Goal: Task Accomplishment & Management: Manage account settings

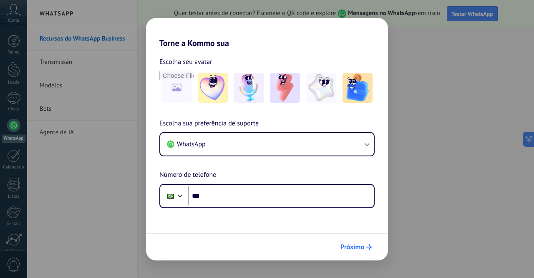
click at [357, 247] on span "Próximo" at bounding box center [353, 247] width 24 height 6
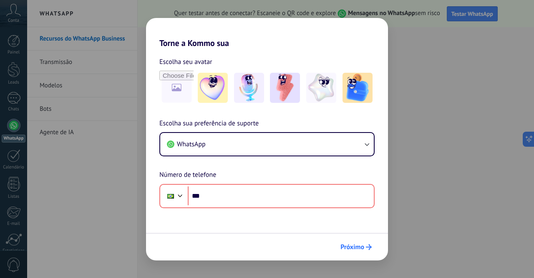
click at [357, 247] on span "Próximo" at bounding box center [353, 247] width 24 height 6
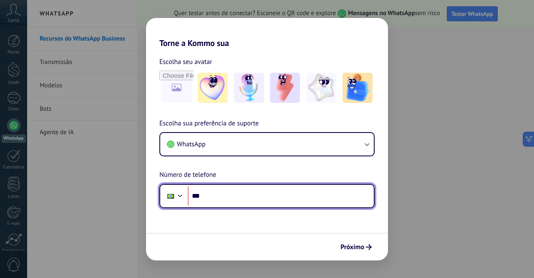
click at [263, 192] on input "***" at bounding box center [281, 195] width 186 height 19
type input "**********"
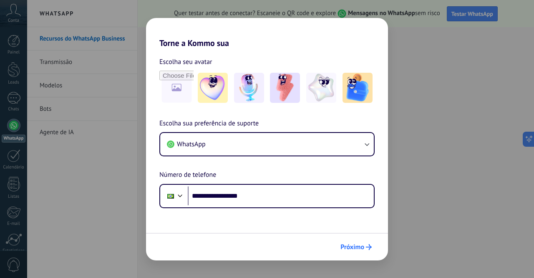
click at [355, 244] on span "Próximo" at bounding box center [353, 247] width 24 height 6
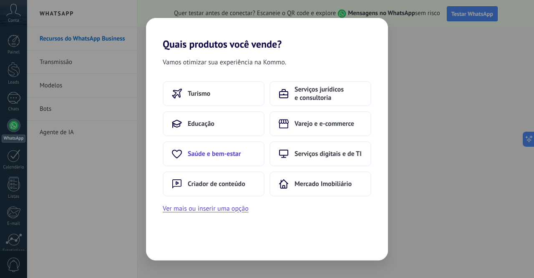
click at [217, 159] on button "Saúde e bem-estar" at bounding box center [214, 153] width 102 height 25
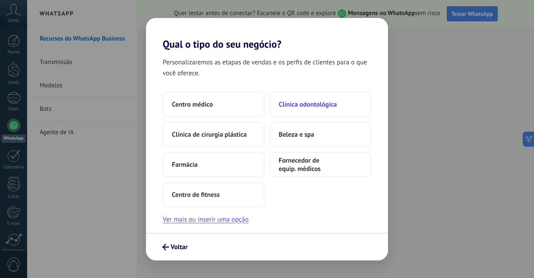
click at [304, 104] on span "Clínica odontológica" at bounding box center [308, 104] width 58 height 8
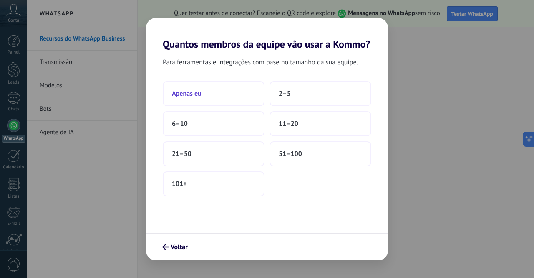
click at [218, 95] on button "Apenas eu" at bounding box center [214, 93] width 102 height 25
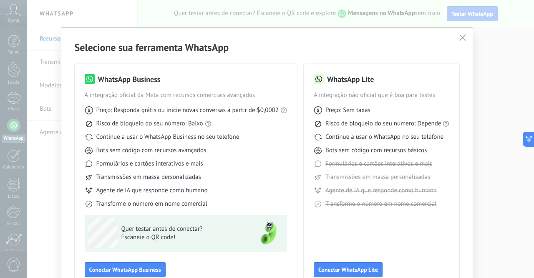
click at [458, 43] on button "button" at bounding box center [462, 38] width 11 height 12
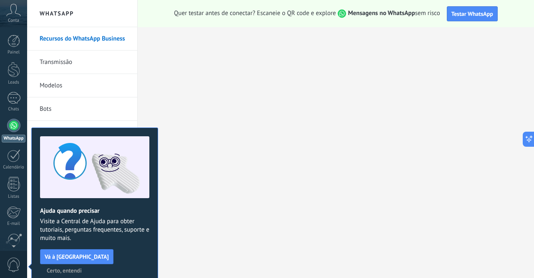
click at [82, 267] on span "Certo, entendi" at bounding box center [64, 270] width 35 height 6
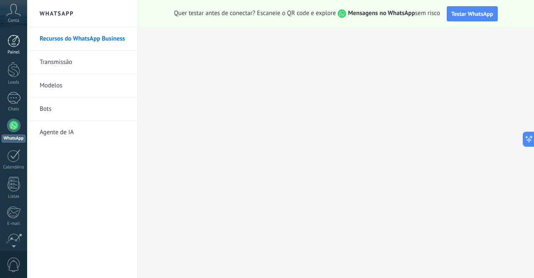
click at [10, 40] on div at bounding box center [14, 41] width 13 height 13
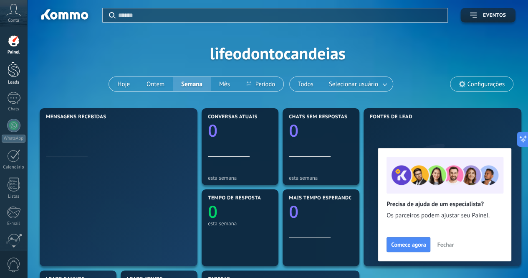
click at [13, 70] on div at bounding box center [14, 69] width 13 height 15
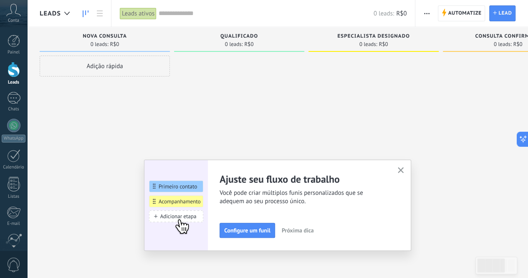
drag, startPoint x: 406, startPoint y: 169, endPoint x: 202, endPoint y: 68, distance: 227.5
click at [404, 169] on icon "button" at bounding box center [401, 170] width 6 height 6
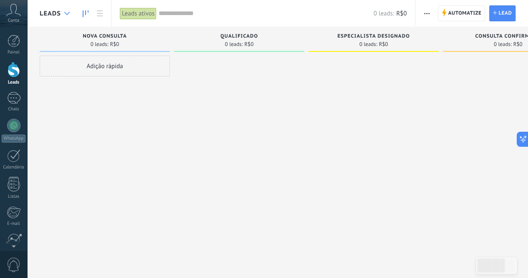
click at [70, 15] on div at bounding box center [67, 13] width 14 height 16
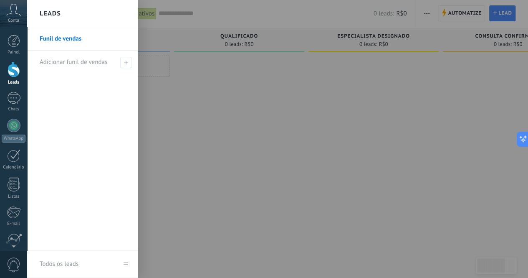
drag, startPoint x: 454, startPoint y: 51, endPoint x: 449, endPoint y: 38, distance: 13.9
click at [453, 48] on div at bounding box center [291, 139] width 528 height 278
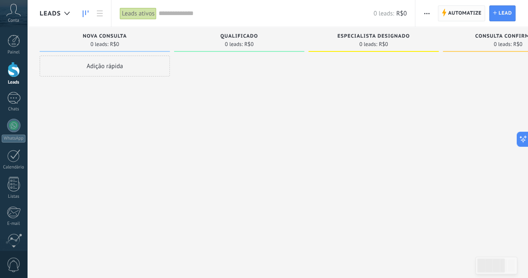
click at [451, 17] on span "Automatize" at bounding box center [464, 13] width 33 height 15
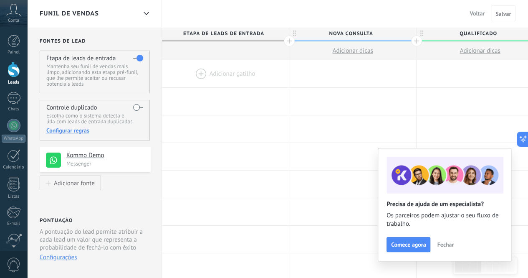
click at [132, 13] on div "Funil de vendas" at bounding box center [88, 13] width 97 height 27
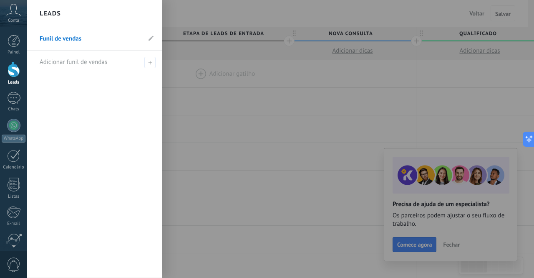
click at [154, 43] on li "Funil de vendas" at bounding box center [94, 38] width 135 height 23
click at [152, 40] on icon at bounding box center [151, 37] width 5 height 5
drag, startPoint x: 106, startPoint y: 38, endPoint x: 75, endPoint y: 37, distance: 31.7
click at [75, 37] on input "**********" at bounding box center [90, 38] width 101 height 13
type input "**********"
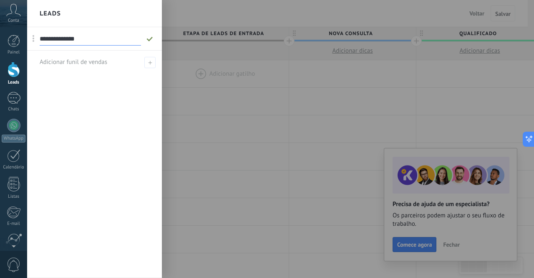
click at [151, 40] on icon at bounding box center [149, 38] width 9 height 5
click at [236, 79] on div at bounding box center [294, 139] width 534 height 278
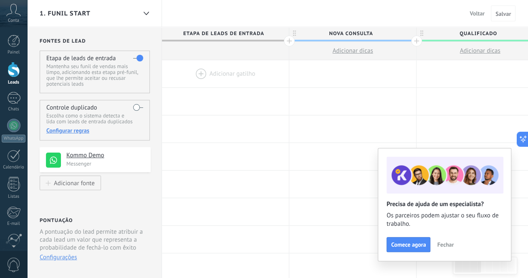
click at [347, 33] on span "Nova consulta" at bounding box center [350, 33] width 123 height 13
drag, startPoint x: 446, startPoint y: 242, endPoint x: 434, endPoint y: 195, distance: 49.0
click at [446, 242] on span "Fechar" at bounding box center [445, 244] width 17 height 6
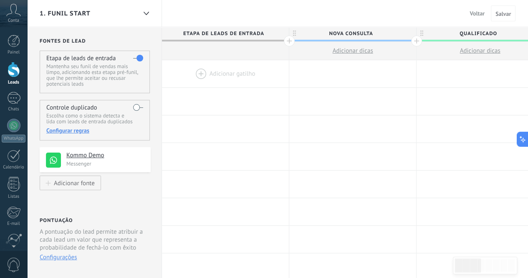
click at [356, 31] on span "Nova consulta" at bounding box center [350, 33] width 123 height 13
click at [356, 31] on input "**********" at bounding box center [350, 33] width 111 height 13
click at [346, 34] on span "Nova consulta" at bounding box center [350, 33] width 123 height 13
click at [346, 34] on input "**********" at bounding box center [350, 33] width 111 height 13
type input "**********"
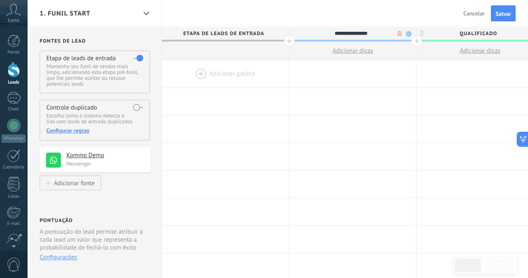
click at [484, 35] on span "Qualificado" at bounding box center [478, 33] width 123 height 13
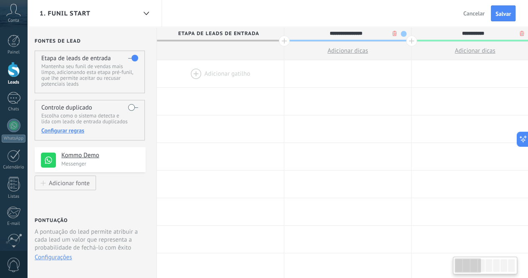
click at [484, 35] on input "**********" at bounding box center [473, 33] width 111 height 13
type input "******"
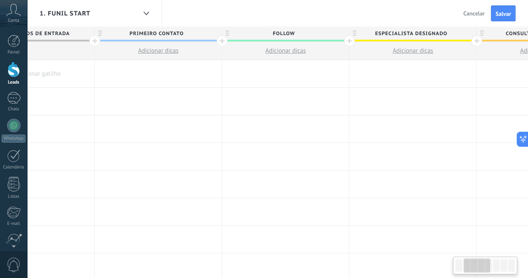
drag, startPoint x: 476, startPoint y: 265, endPoint x: 484, endPoint y: 257, distance: 11.2
click at [485, 260] on div at bounding box center [477, 265] width 26 height 14
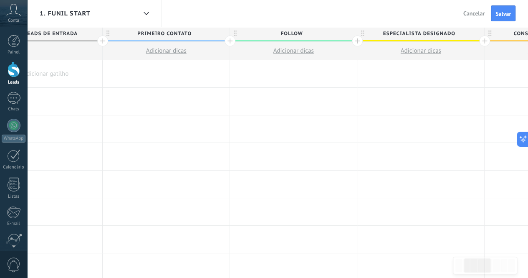
click at [411, 35] on span "Especialista designado" at bounding box center [418, 33] width 123 height 13
click at [411, 35] on input "**********" at bounding box center [419, 33] width 111 height 13
type input "**********"
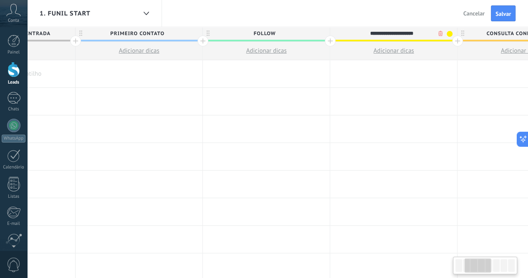
scroll to position [0, 238]
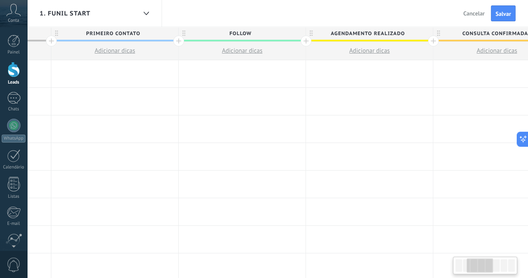
click at [477, 262] on div at bounding box center [480, 265] width 26 height 14
click at [479, 31] on span "Consulta confirmada" at bounding box center [494, 33] width 123 height 13
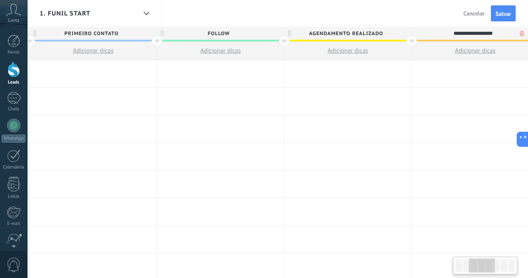
click at [479, 31] on input "**********" at bounding box center [473, 33] width 111 height 13
type input "*******"
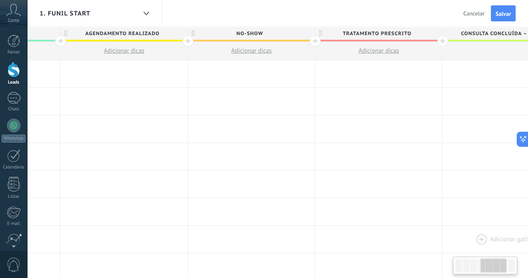
drag, startPoint x: 482, startPoint y: 263, endPoint x: 492, endPoint y: 235, distance: 29.4
click at [494, 263] on div at bounding box center [493, 265] width 26 height 14
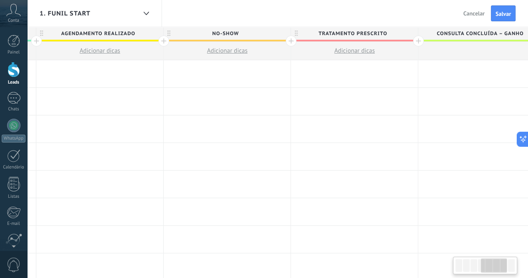
click at [377, 31] on span "Tratamento prescrito" at bounding box center [352, 33] width 123 height 13
click at [377, 31] on input "**********" at bounding box center [352, 33] width 111 height 13
type input "**********"
click at [481, 29] on span "Consulta concluída – ganho" at bounding box center [479, 33] width 123 height 13
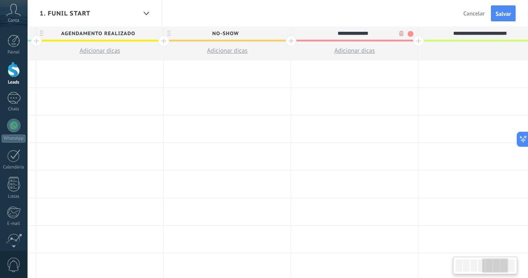
click at [481, 29] on input "**********" at bounding box center [479, 33] width 111 height 13
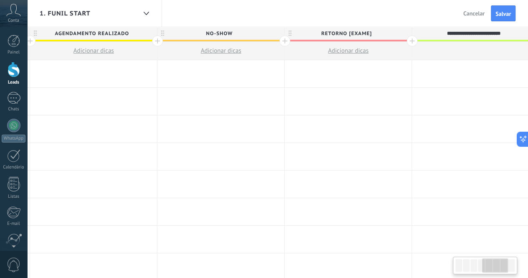
click at [481, 29] on input "**********" at bounding box center [473, 33] width 111 height 13
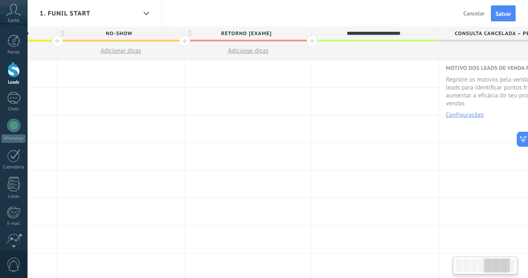
scroll to position [0, 651]
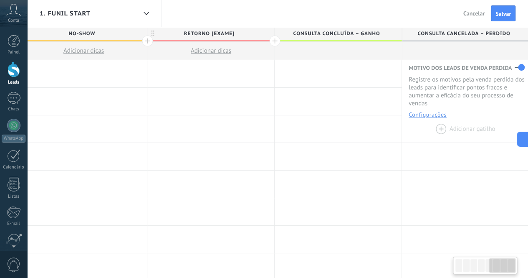
drag, startPoint x: 495, startPoint y: 263, endPoint x: 408, endPoint y: 138, distance: 152.0
click at [502, 260] on div at bounding box center [502, 265] width 26 height 14
click at [275, 40] on span "Consulta concluída – ganho" at bounding box center [336, 33] width 123 height 13
click at [272, 40] on div at bounding box center [274, 40] width 11 height 11
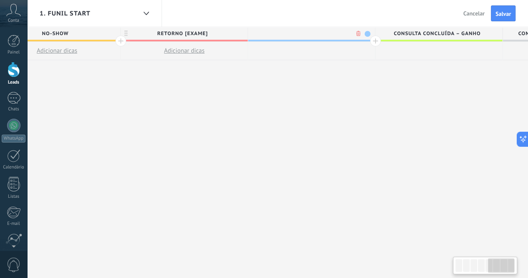
scroll to position [0, 713]
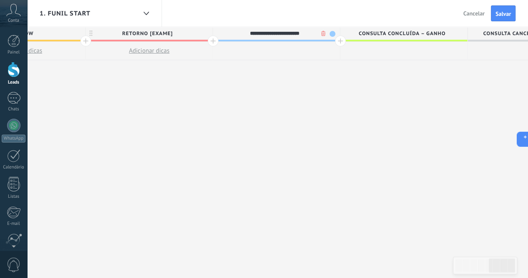
type input "**********"
click at [338, 40] on div at bounding box center [340, 40] width 11 height 11
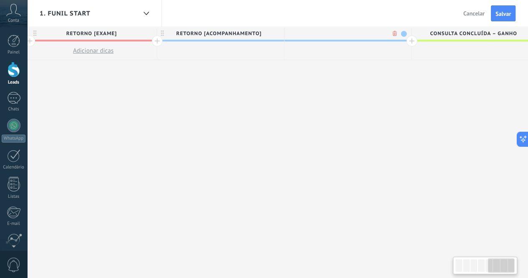
scroll to position [0, 775]
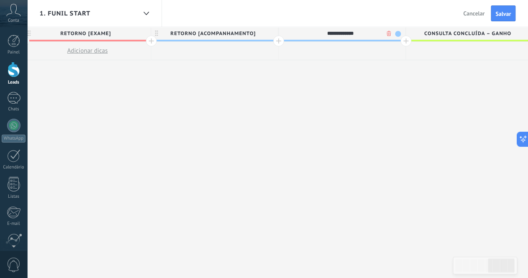
type input "**********"
click at [278, 41] on div at bounding box center [278, 40] width 11 height 11
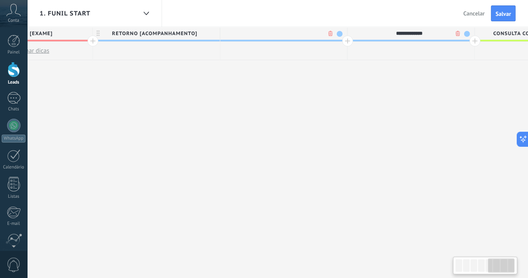
scroll to position [0, 836]
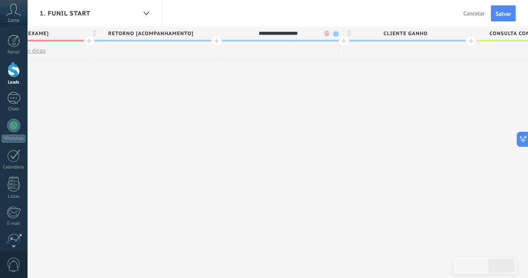
type input "**********"
click at [404, 186] on div "**********" at bounding box center [26, 152] width 1400 height 251
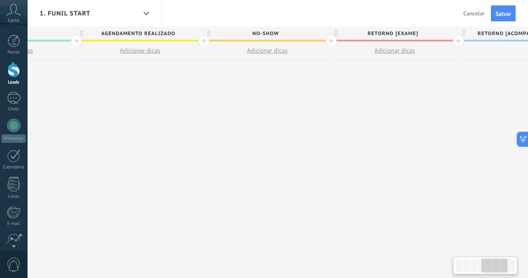
scroll to position [0, 7]
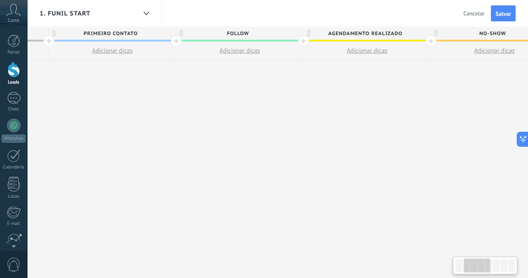
drag, startPoint x: 492, startPoint y: 265, endPoint x: 467, endPoint y: 257, distance: 26.1
click at [467, 257] on div at bounding box center [485, 265] width 64 height 18
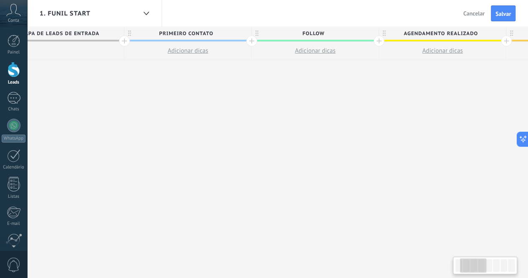
drag, startPoint x: 477, startPoint y: 260, endPoint x: 337, endPoint y: 141, distance: 183.7
click at [469, 249] on body ".abccls-1,.abccls-2{fill-rule:evenodd}.abccls-2{fill:#fff} .abfcls-1{fill:none}…" at bounding box center [264, 139] width 528 height 278
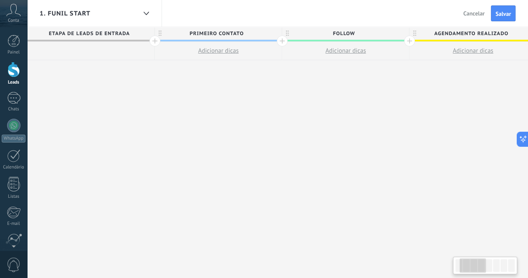
drag, startPoint x: 470, startPoint y: 265, endPoint x: 452, endPoint y: 247, distance: 25.1
click at [473, 266] on div at bounding box center [472, 265] width 26 height 14
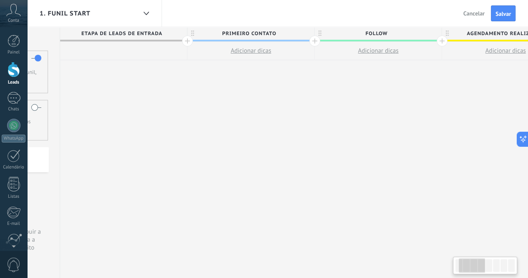
click at [263, 26] on div "1. Funil Start Voltar Cancelar Salvar" at bounding box center [277, 13] width 501 height 27
click at [266, 27] on span "primeiro Contato" at bounding box center [248, 33] width 123 height 13
click at [307, 35] on span at bounding box center [307, 34] width 6 height 6
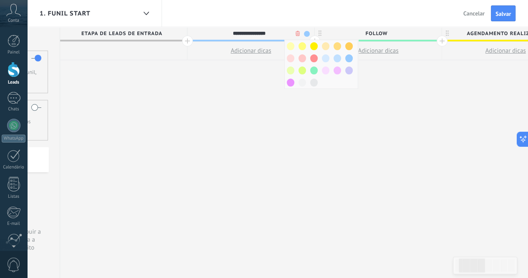
drag, startPoint x: 316, startPoint y: 71, endPoint x: 381, endPoint y: 44, distance: 69.8
click at [316, 70] on span at bounding box center [314, 70] width 8 height 8
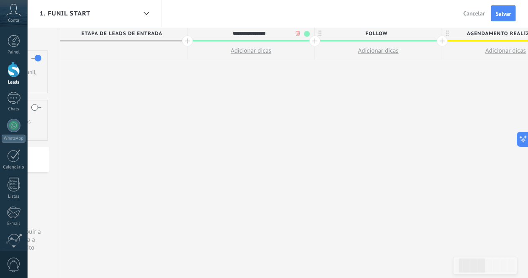
click at [411, 35] on span "follow" at bounding box center [376, 33] width 123 height 13
click at [434, 34] on span at bounding box center [434, 34] width 6 height 6
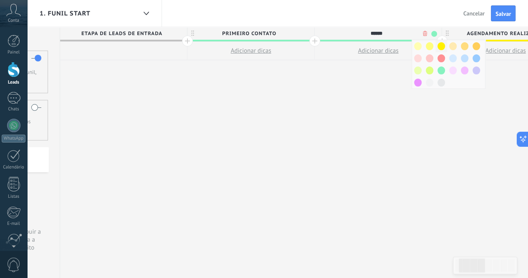
click at [438, 47] on span at bounding box center [441, 46] width 8 height 8
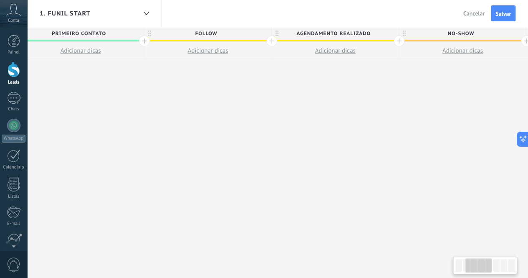
scroll to position [0, 283]
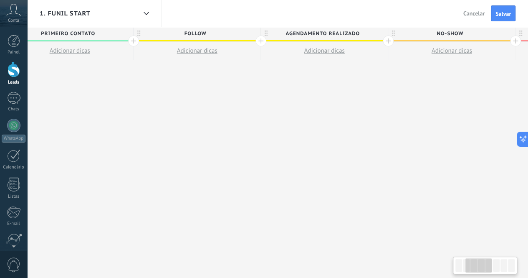
drag, startPoint x: 477, startPoint y: 269, endPoint x: 483, endPoint y: 269, distance: 6.7
click at [483, 269] on div at bounding box center [478, 265] width 26 height 14
click at [308, 30] on span "agendamento realizado" at bounding box center [322, 33] width 123 height 13
click at [375, 35] on body ".abccls-1,.abccls-2{fill-rule:evenodd}.abccls-2{fill:#fff} .abfcls-1{fill:none}…" at bounding box center [264, 139] width 528 height 278
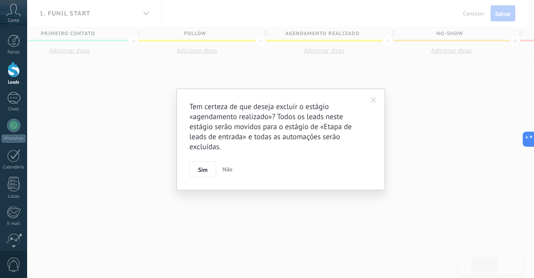
click at [376, 96] on span at bounding box center [374, 100] width 14 height 14
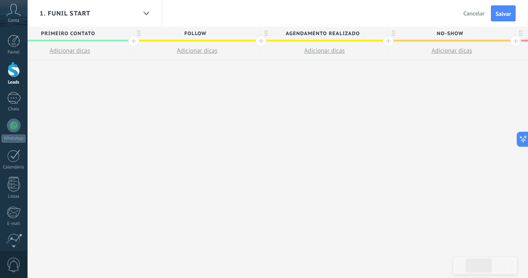
click at [378, 33] on span "agendamento realizado" at bounding box center [322, 33] width 123 height 13
click at [380, 35] on span at bounding box center [380, 34] width 6 height 6
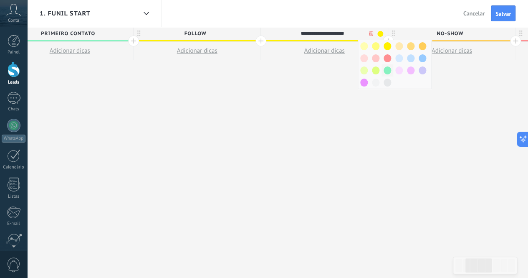
click at [388, 73] on span at bounding box center [388, 70] width 8 height 8
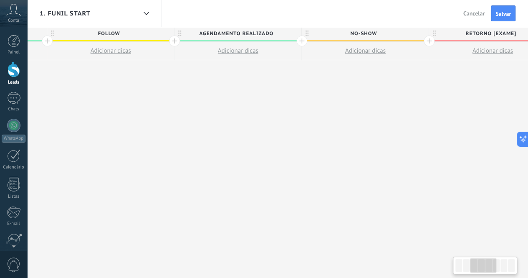
scroll to position [0, 412]
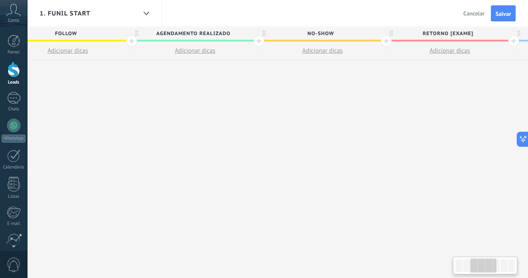
drag, startPoint x: 482, startPoint y: 264, endPoint x: 487, endPoint y: 265, distance: 5.2
click at [487, 265] on div at bounding box center [483, 265] width 26 height 14
click at [346, 33] on span "no-show" at bounding box center [320, 33] width 123 height 13
click at [377, 33] on span at bounding box center [378, 34] width 6 height 6
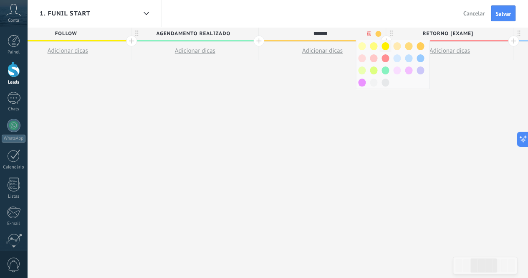
click at [384, 48] on span at bounding box center [385, 46] width 8 height 8
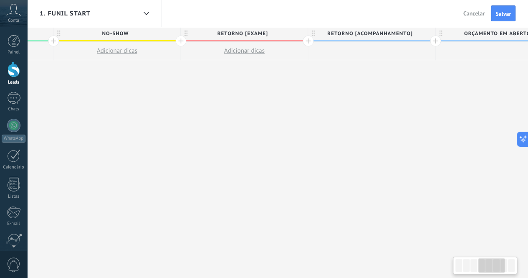
scroll to position [0, 629]
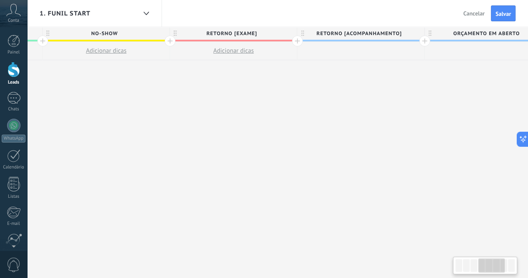
drag, startPoint x: 490, startPoint y: 270, endPoint x: 498, endPoint y: 269, distance: 8.4
click at [498, 269] on div at bounding box center [491, 265] width 26 height 14
click at [253, 26] on div "1. Funil Start Voltar Cancelar Salvar" at bounding box center [277, 13] width 501 height 27
click at [256, 30] on span "retorno [exame]" at bounding box center [231, 33] width 123 height 13
click at [289, 33] on span at bounding box center [289, 34] width 6 height 6
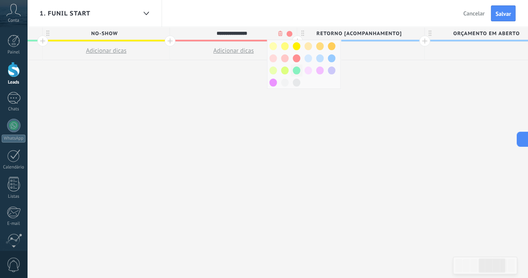
click at [297, 68] on span at bounding box center [297, 70] width 8 height 8
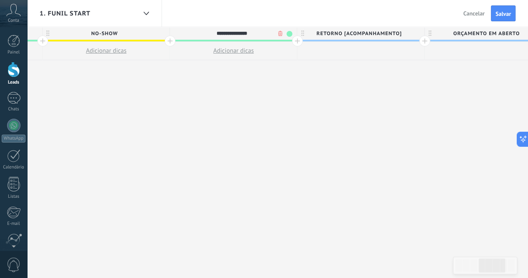
click at [373, 36] on span "retorno [acompanhamento]" at bounding box center [358, 33] width 123 height 13
click at [416, 35] on span at bounding box center [417, 34] width 6 height 6
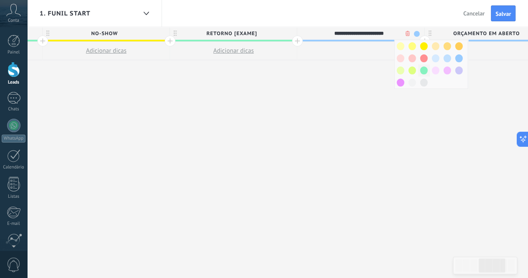
click at [424, 68] on span at bounding box center [424, 70] width 8 height 8
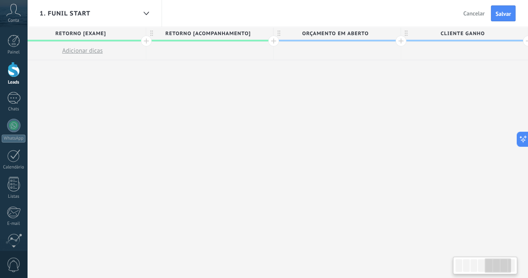
scroll to position [0, 790]
drag, startPoint x: 496, startPoint y: 262, endPoint x: 502, endPoint y: 262, distance: 5.8
click at [502, 262] on div at bounding box center [498, 265] width 26 height 14
click at [315, 34] on span "orçamento em aberto" at bounding box center [324, 33] width 123 height 13
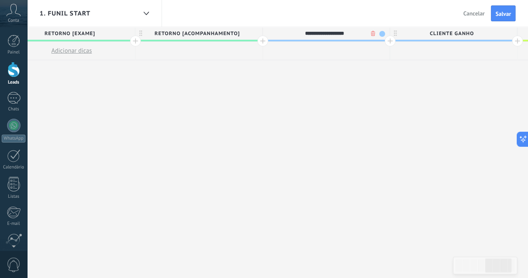
click at [380, 34] on span at bounding box center [382, 34] width 6 height 6
click at [389, 46] on span at bounding box center [389, 46] width 8 height 8
click at [461, 33] on span "Cliente ganho" at bounding box center [451, 33] width 123 height 13
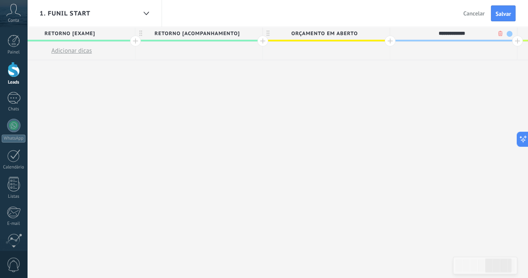
click at [507, 32] on span at bounding box center [509, 34] width 6 height 6
click at [516, 70] on span at bounding box center [517, 70] width 8 height 8
drag, startPoint x: 466, startPoint y: 161, endPoint x: 482, endPoint y: 197, distance: 39.5
click at [466, 163] on div "**********" at bounding box center [71, 152] width 1400 height 251
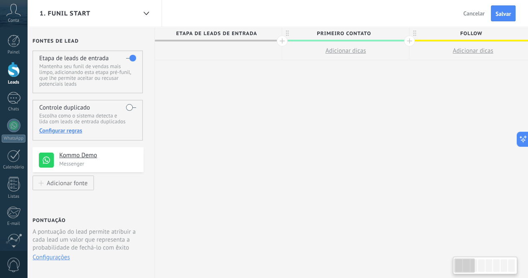
scroll to position [0, 20]
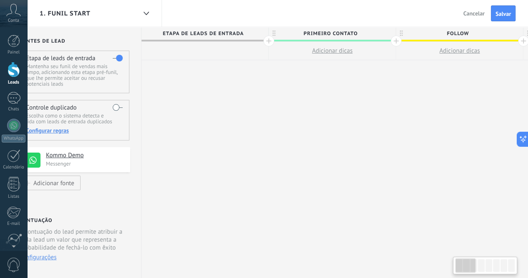
drag, startPoint x: 499, startPoint y: 262, endPoint x: 468, endPoint y: 268, distance: 31.6
click at [468, 268] on div at bounding box center [465, 265] width 20 height 14
click at [502, 17] on span "Salvar" at bounding box center [502, 14] width 15 height 6
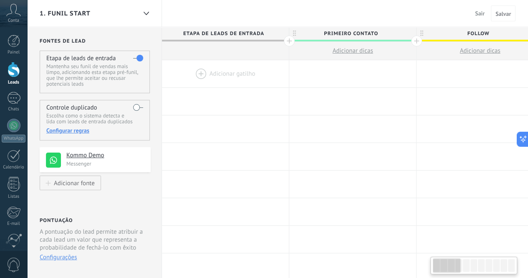
scroll to position [0, 20]
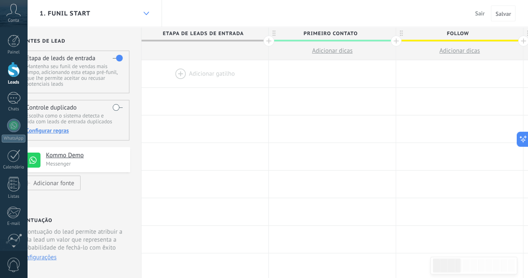
click at [146, 13] on icon at bounding box center [146, 13] width 5 height 3
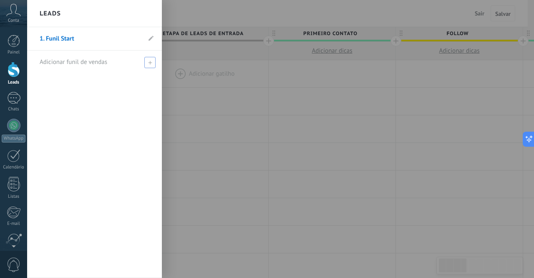
click at [149, 61] on icon at bounding box center [150, 63] width 4 height 4
type input "**********"
click at [154, 62] on span at bounding box center [151, 62] width 8 height 6
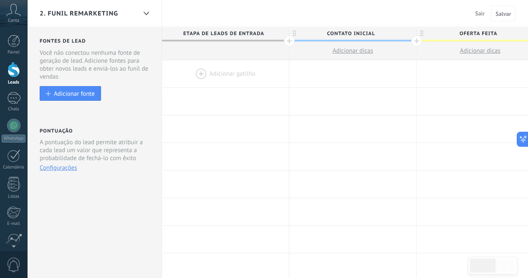
click at [332, 32] on span "Contato inicial" at bounding box center [350, 33] width 123 height 13
click at [332, 32] on input "**********" at bounding box center [350, 33] width 111 height 13
type input "****"
click at [411, 33] on span at bounding box center [409, 34] width 6 height 6
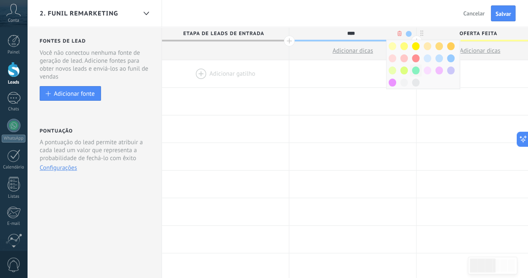
click at [418, 73] on span at bounding box center [416, 70] width 8 height 8
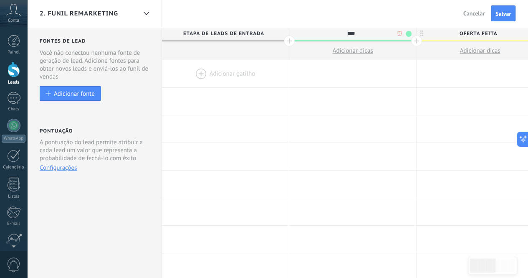
click at [477, 33] on span "Oferta feita" at bounding box center [478, 33] width 123 height 13
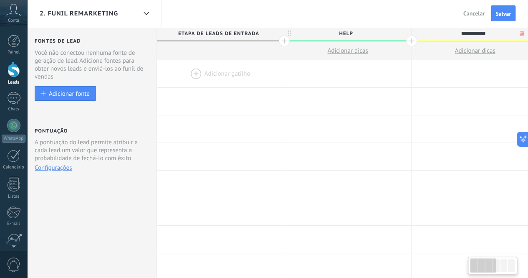
click at [477, 33] on input "**********" at bounding box center [473, 33] width 111 height 13
type input "**********"
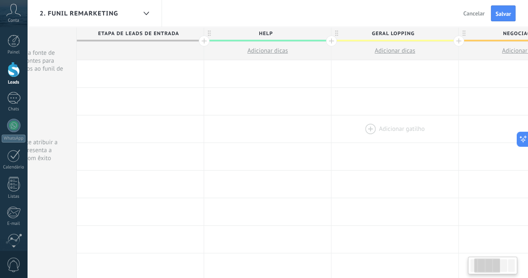
drag, startPoint x: 485, startPoint y: 259, endPoint x: 415, endPoint y: 128, distance: 148.8
click at [489, 258] on div at bounding box center [487, 265] width 26 height 14
click at [389, 30] on span "geral lopping" at bounding box center [392, 33] width 123 height 13
click at [389, 31] on input "**********" at bounding box center [393, 33] width 111 height 13
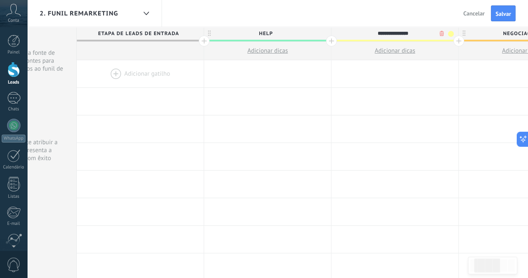
type input "**********"
click at [514, 32] on span "Negociação" at bounding box center [520, 33] width 123 height 13
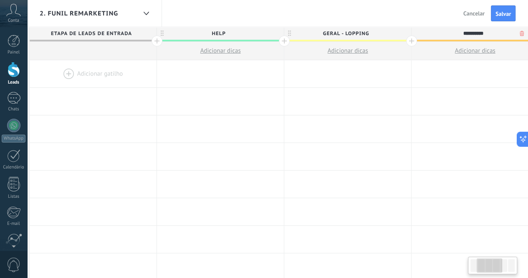
click at [514, 32] on input "**********" at bounding box center [473, 33] width 111 height 13
type input "**********"
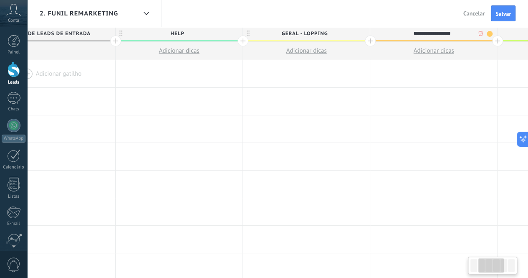
scroll to position [0, 207]
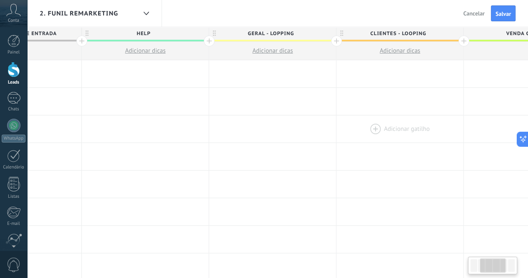
drag, startPoint x: 491, startPoint y: 265, endPoint x: 435, endPoint y: 134, distance: 142.5
click at [494, 264] on div at bounding box center [493, 265] width 26 height 14
click at [454, 34] on span "clientes - looping" at bounding box center [397, 33] width 123 height 13
click at [453, 34] on span at bounding box center [456, 34] width 6 height 6
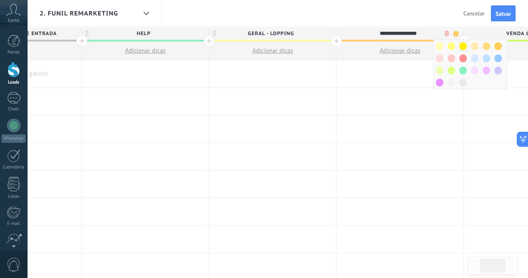
click at [461, 45] on span at bounding box center [463, 46] width 8 height 8
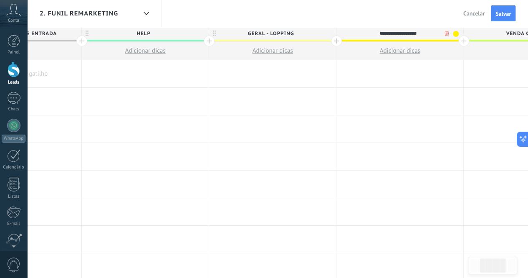
click at [323, 34] on span "geral - lopping" at bounding box center [270, 33] width 123 height 13
click at [328, 34] on span at bounding box center [329, 34] width 6 height 6
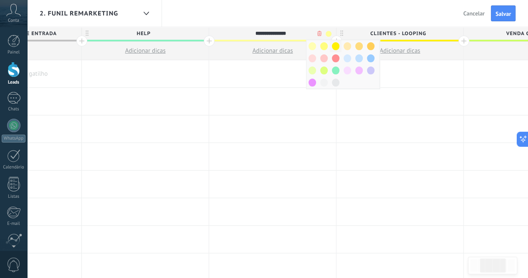
click at [337, 47] on span at bounding box center [336, 46] width 8 height 8
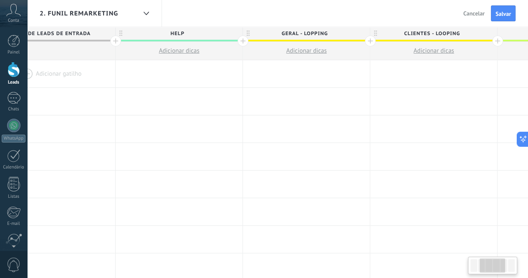
scroll to position [0, 5]
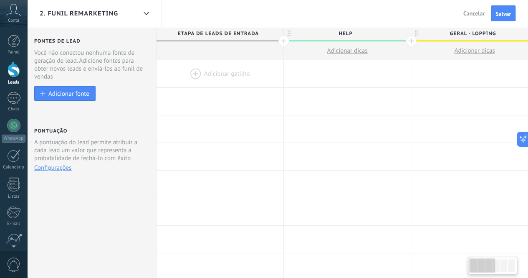
drag, startPoint x: 490, startPoint y: 265, endPoint x: 473, endPoint y: 263, distance: 16.4
click at [473, 263] on div at bounding box center [482, 265] width 26 height 14
click at [499, 14] on span "Salvar" at bounding box center [502, 14] width 15 height 6
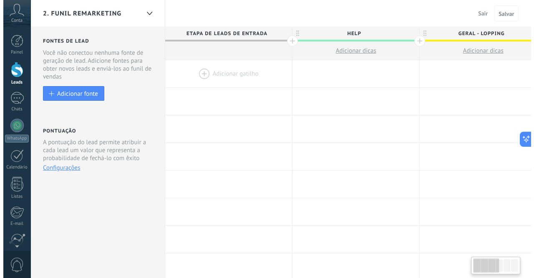
scroll to position [0, 5]
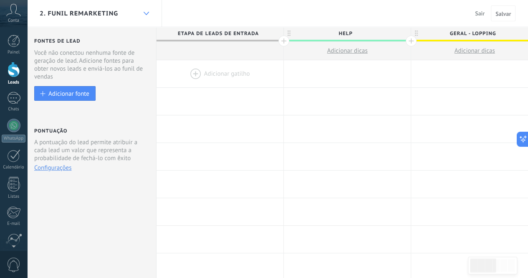
click at [146, 18] on div at bounding box center [146, 13] width 14 height 16
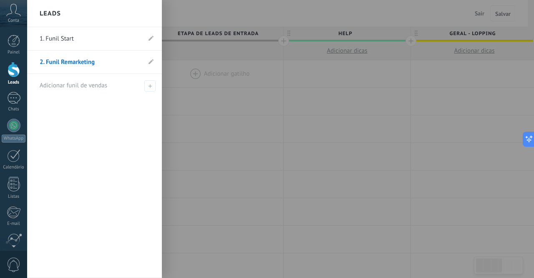
click at [100, 39] on link "1. Funil Start" at bounding box center [90, 38] width 101 height 23
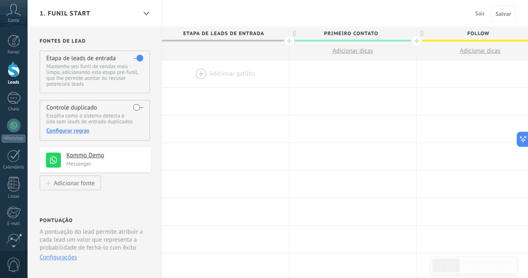
click at [482, 15] on span "Sair" at bounding box center [480, 14] width 10 height 8
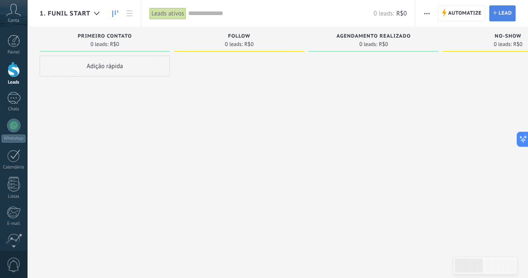
click at [501, 16] on span "Lead" at bounding box center [504, 13] width 13 height 15
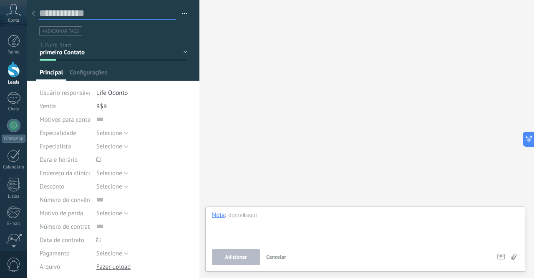
click at [77, 13] on input "text" at bounding box center [107, 13] width 136 height 13
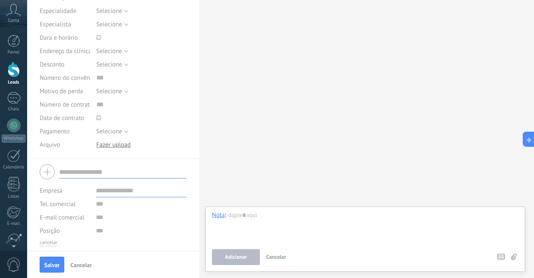
scroll to position [149, 0]
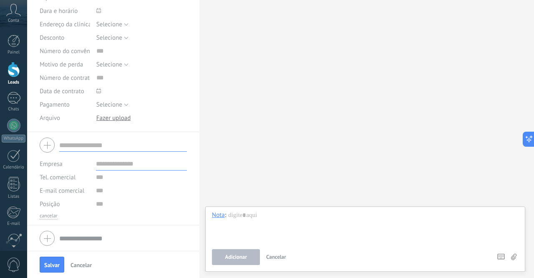
type input "**********"
click at [115, 160] on input "text" at bounding box center [141, 163] width 91 height 13
click at [112, 178] on input "text" at bounding box center [141, 176] width 91 height 13
type input "**********"
click at [54, 266] on span "Salvar" at bounding box center [51, 265] width 15 height 6
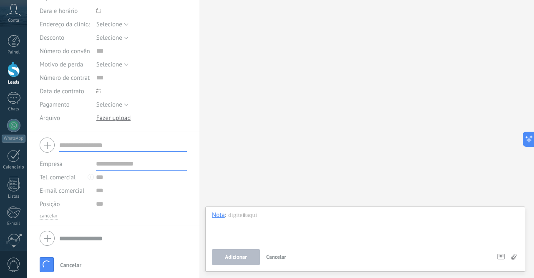
scroll to position [84, 0]
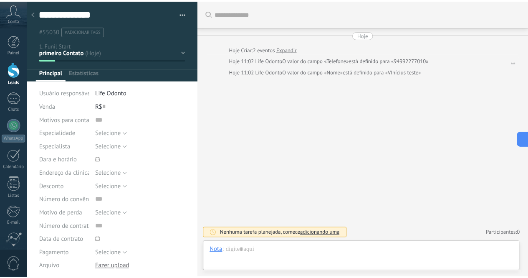
scroll to position [13, 0]
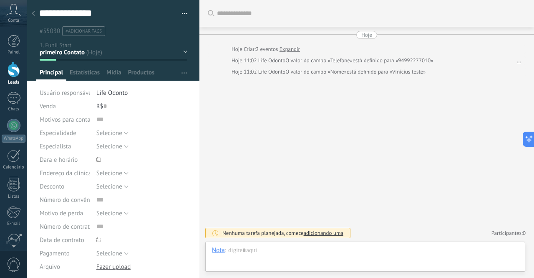
click at [35, 13] on div at bounding box center [34, 14] width 12 height 16
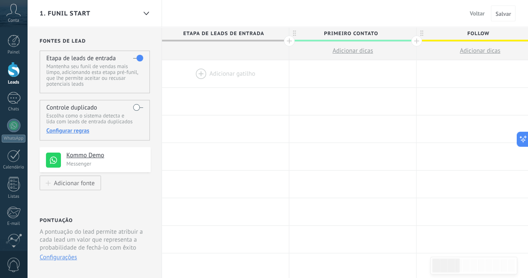
click at [480, 13] on span "Voltar" at bounding box center [477, 14] width 15 height 8
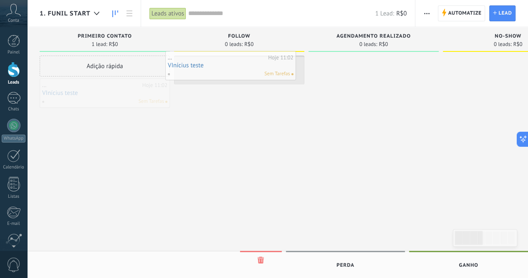
drag, startPoint x: 106, startPoint y: 97, endPoint x: 232, endPoint y: 70, distance: 128.6
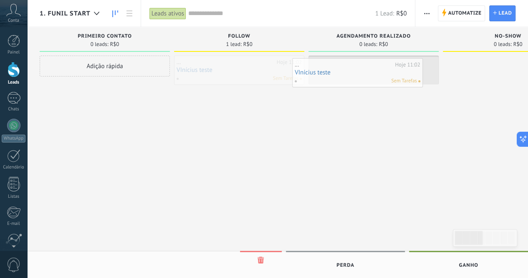
drag, startPoint x: 223, startPoint y: 67, endPoint x: 341, endPoint y: 70, distance: 118.1
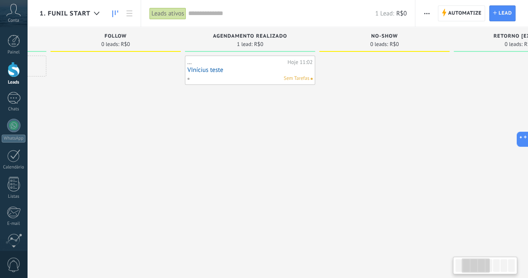
scroll to position [0, 131]
drag, startPoint x: 461, startPoint y: 264, endPoint x: 468, endPoint y: 261, distance: 7.8
click at [468, 261] on div at bounding box center [476, 265] width 28 height 14
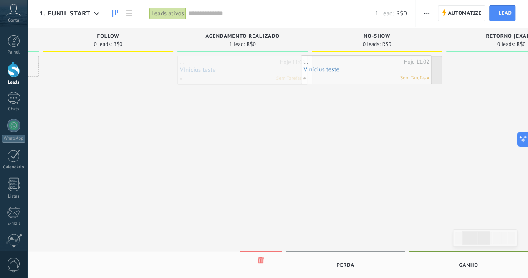
drag, startPoint x: 269, startPoint y: 83, endPoint x: 364, endPoint y: 75, distance: 95.5
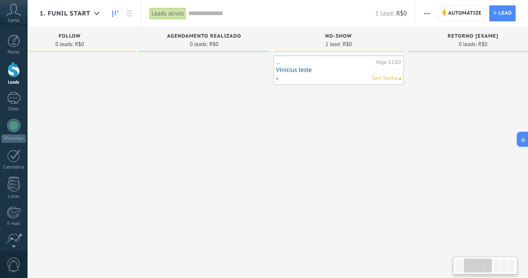
drag, startPoint x: 475, startPoint y: 263, endPoint x: 473, endPoint y: 254, distance: 9.3
click at [477, 261] on div at bounding box center [478, 265] width 28 height 14
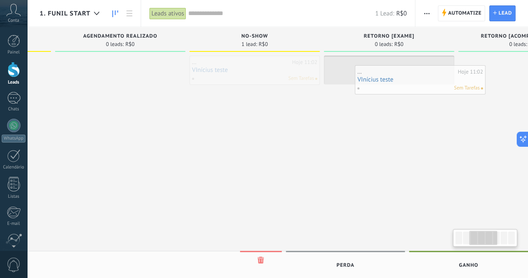
scroll to position [0, 264]
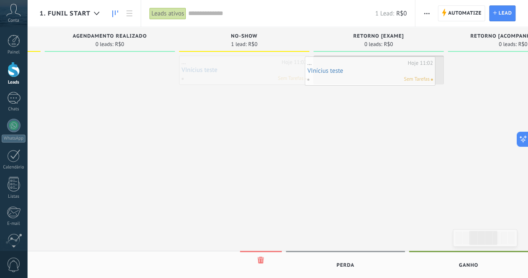
drag, startPoint x: 328, startPoint y: 63, endPoint x: 353, endPoint y: 64, distance: 25.1
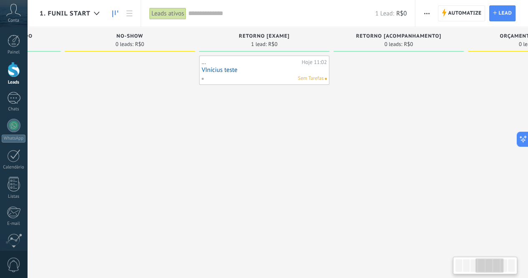
scroll to position [0, 386]
drag, startPoint x: 481, startPoint y: 260, endPoint x: 487, endPoint y: 263, distance: 6.6
click at [487, 263] on div at bounding box center [489, 265] width 28 height 14
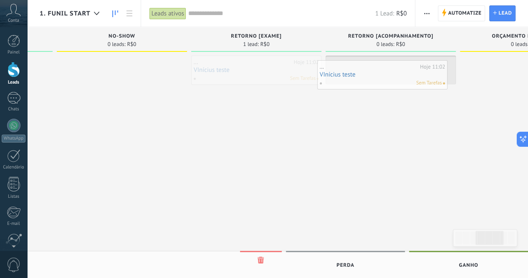
drag, startPoint x: 263, startPoint y: 70, endPoint x: 389, endPoint y: 75, distance: 126.1
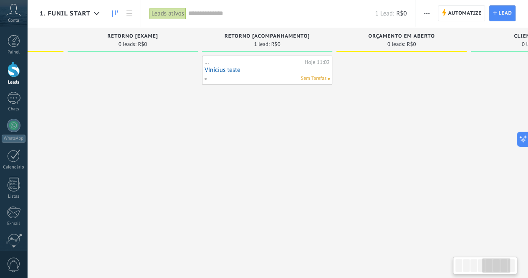
drag, startPoint x: 488, startPoint y: 261, endPoint x: 491, endPoint y: 252, distance: 9.4
click at [493, 258] on div at bounding box center [496, 265] width 28 height 14
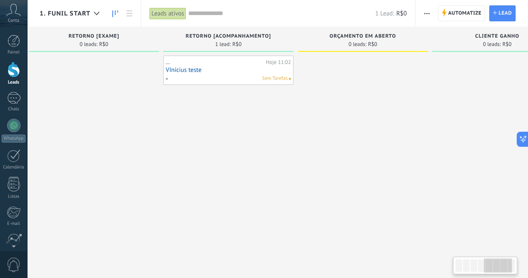
scroll to position [0, 572]
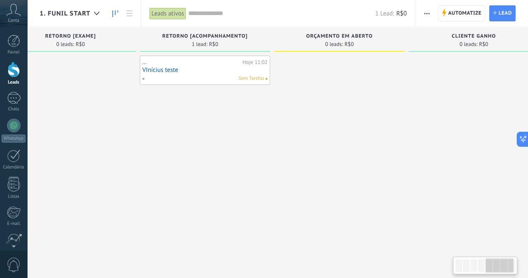
click at [505, 266] on div at bounding box center [499, 265] width 28 height 14
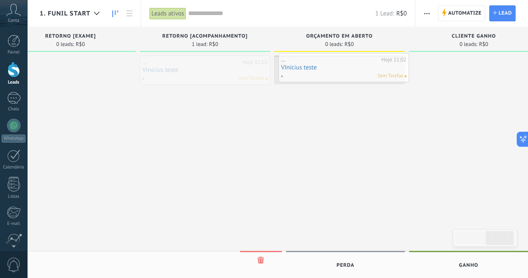
drag, startPoint x: 194, startPoint y: 68, endPoint x: 331, endPoint y: 66, distance: 136.9
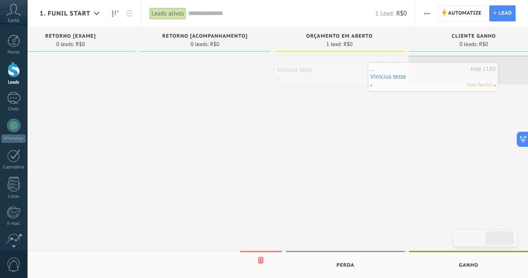
scroll to position [0, 595]
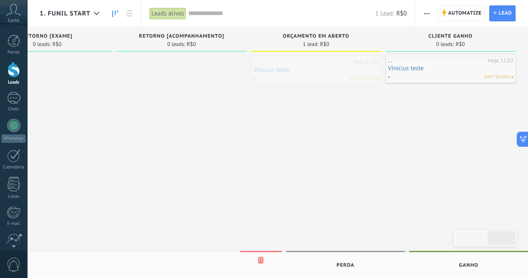
drag, startPoint x: 331, startPoint y: 68, endPoint x: 442, endPoint y: 66, distance: 110.2
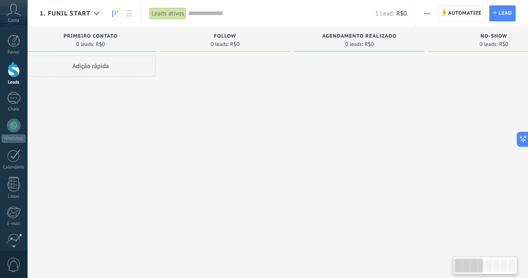
scroll to position [0, 5]
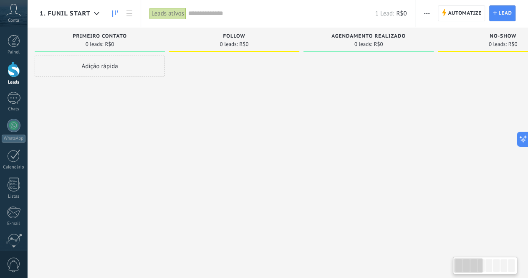
drag, startPoint x: 499, startPoint y: 265, endPoint x: 459, endPoint y: 269, distance: 39.9
click at [459, 269] on div at bounding box center [468, 265] width 28 height 14
drag, startPoint x: 472, startPoint y: 273, endPoint x: 493, endPoint y: 264, distance: 23.4
click at [512, 264] on div at bounding box center [485, 265] width 64 height 18
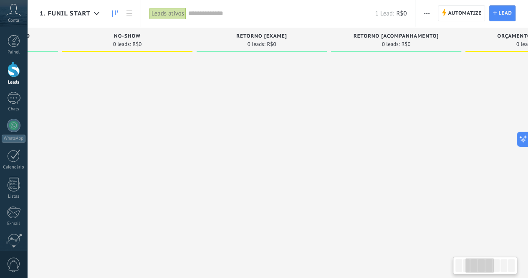
scroll to position [0, 595]
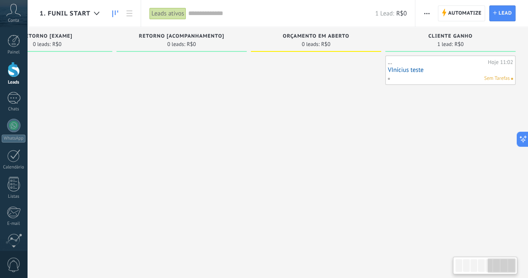
drag, startPoint x: 475, startPoint y: 264, endPoint x: 459, endPoint y: 155, distance: 110.0
click at [518, 256] on body ".abccls-1,.abccls-2{fill-rule:evenodd}.abccls-2{fill:#fff} .abfcls-1{fill:none}…" at bounding box center [264, 139] width 528 height 278
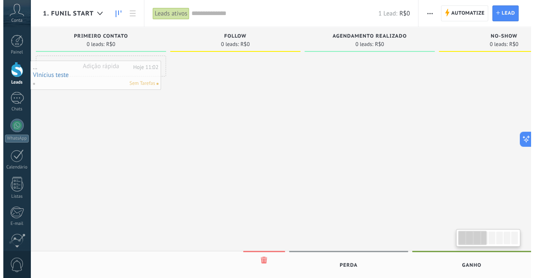
scroll to position [0, 0]
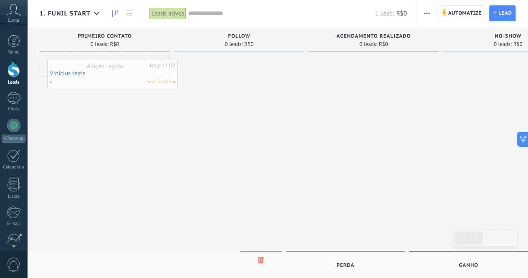
drag, startPoint x: 419, startPoint y: 63, endPoint x: 81, endPoint y: 67, distance: 338.1
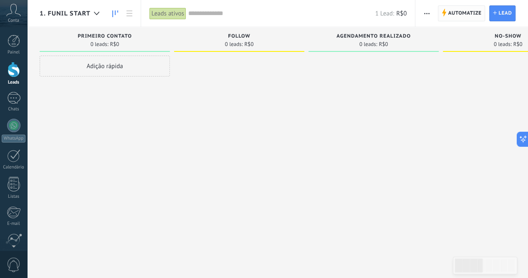
click at [462, 15] on span "Automatize" at bounding box center [464, 13] width 33 height 15
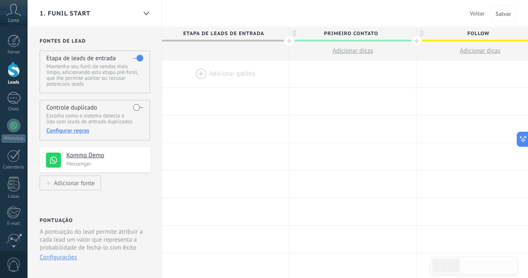
click at [480, 15] on span "Voltar" at bounding box center [477, 14] width 15 height 8
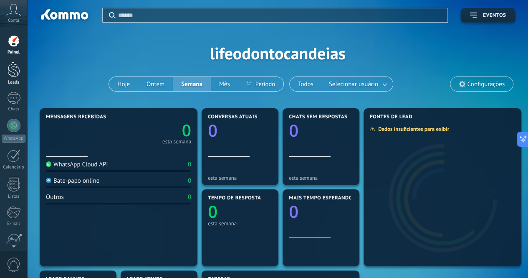
click at [12, 67] on div at bounding box center [14, 69] width 13 height 15
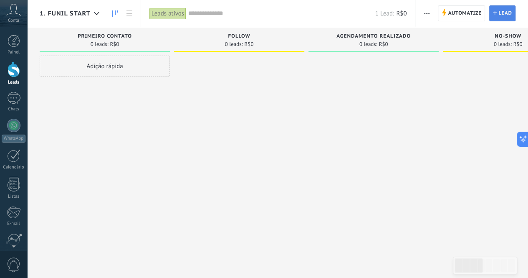
click at [502, 17] on span "Lead" at bounding box center [504, 13] width 13 height 15
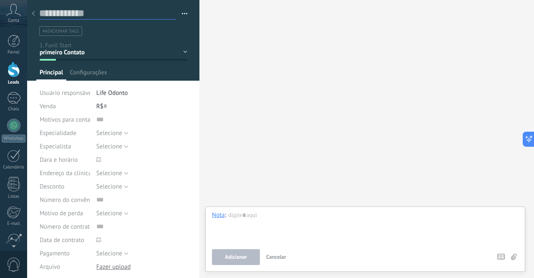
click at [100, 11] on input "text" at bounding box center [107, 13] width 136 height 13
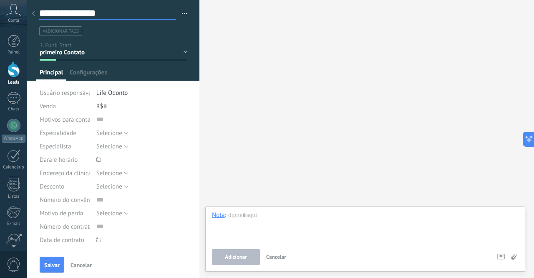
scroll to position [125, 0]
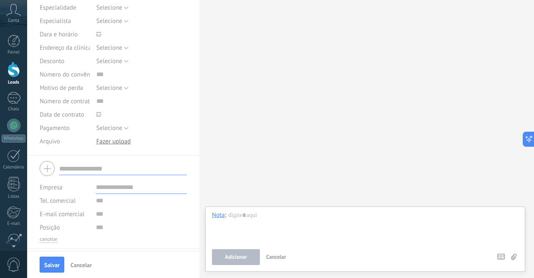
type input "**********"
click at [112, 201] on input "text" at bounding box center [141, 200] width 91 height 13
type input "**********"
click at [56, 266] on span "Salvar" at bounding box center [51, 265] width 15 height 6
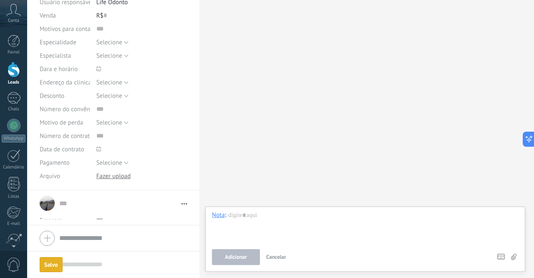
scroll to position [84, 0]
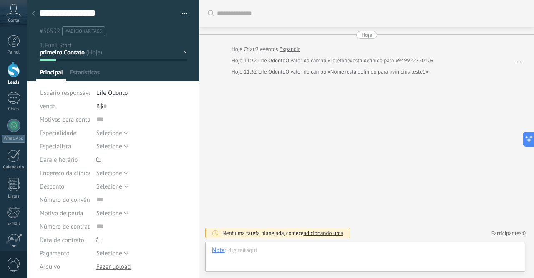
scroll to position [13, 0]
click at [35, 14] on div at bounding box center [34, 14] width 12 height 16
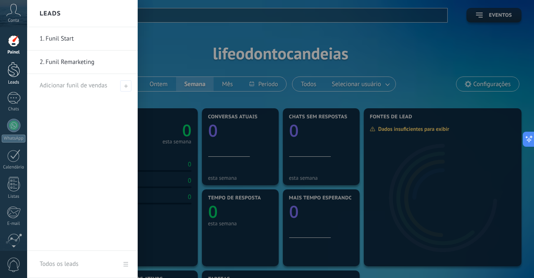
click at [20, 66] on link "Leads" at bounding box center [13, 73] width 27 height 23
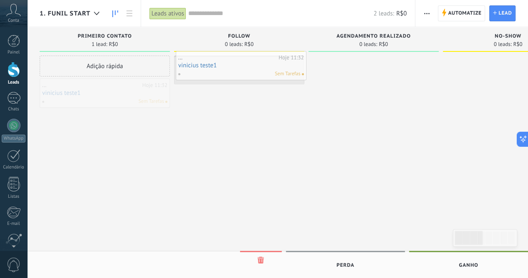
drag, startPoint x: 92, startPoint y: 89, endPoint x: 228, endPoint y: 61, distance: 138.8
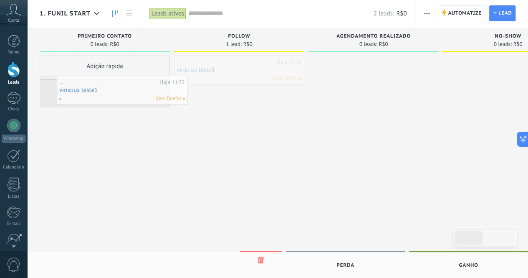
drag, startPoint x: 229, startPoint y: 63, endPoint x: 112, endPoint y: 83, distance: 118.9
drag, startPoint x: 97, startPoint y: 91, endPoint x: 229, endPoint y: 73, distance: 132.7
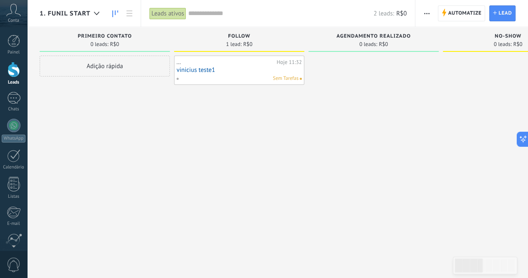
click at [224, 71] on link "vinicius teste1" at bounding box center [239, 69] width 125 height 7
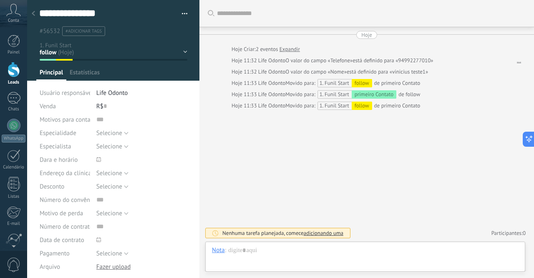
scroll to position [13, 0]
click at [0, 0] on div "primeiro Contato follow agendamento realizado no-show retorno [exame] retorno […" at bounding box center [0, 0] width 0 height 0
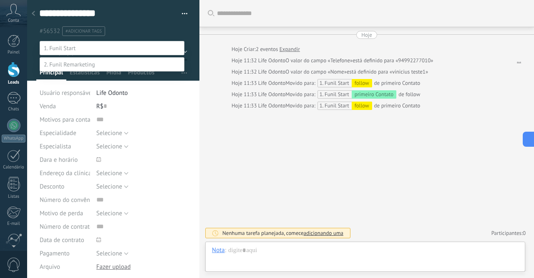
click at [82, 68] on span at bounding box center [69, 65] width 51 height 8
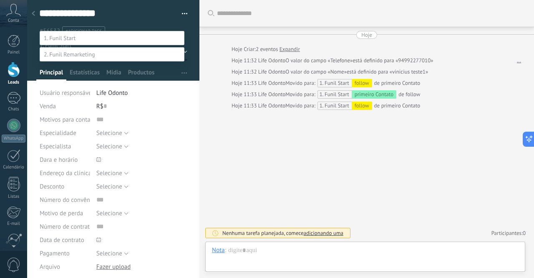
click at [0, 0] on label "geral - lopping" at bounding box center [0, 0] width 0 height 0
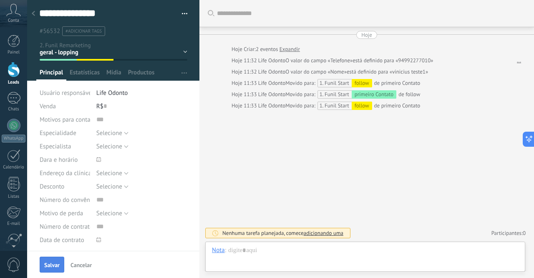
click at [47, 266] on span "Salvar" at bounding box center [51, 265] width 15 height 6
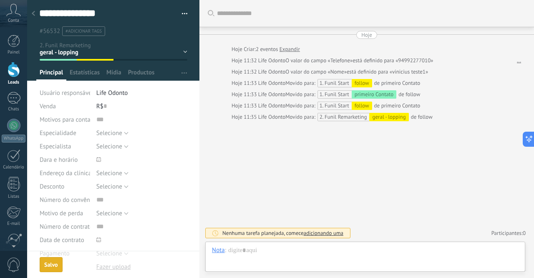
click at [33, 10] on div at bounding box center [34, 14] width 12 height 16
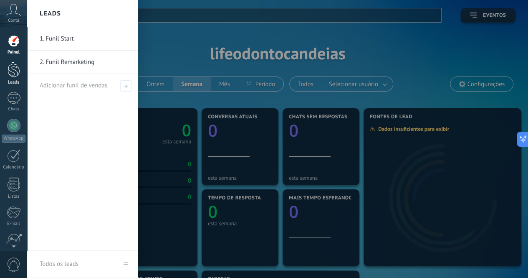
click at [18, 69] on div at bounding box center [14, 69] width 13 height 15
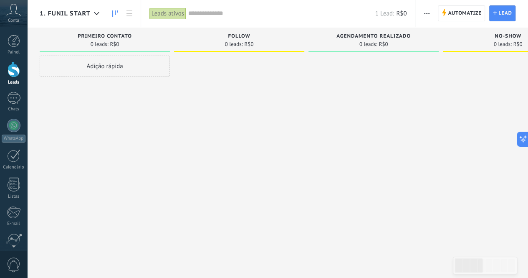
click at [67, 7] on div "1. Funil Start" at bounding box center [72, 13] width 64 height 27
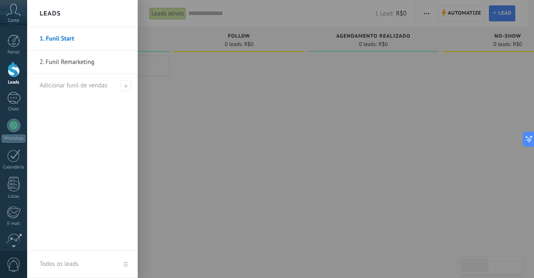
click at [75, 61] on link "2. Funil Remarketing" at bounding box center [85, 61] width 90 height 23
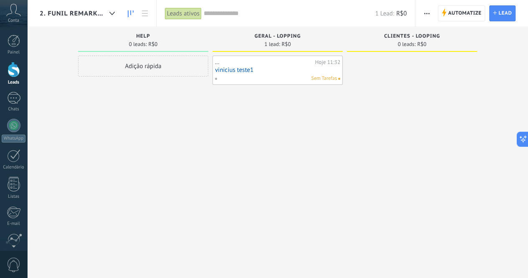
click at [287, 70] on link "vinicius teste1" at bounding box center [277, 69] width 125 height 7
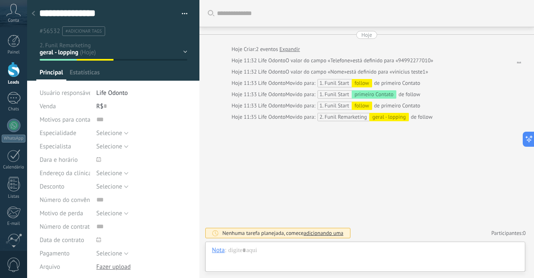
scroll to position [13, 0]
click at [0, 0] on div "Help geral - lopping clientes - looping Venda ganha Venda perdida" at bounding box center [0, 0] width 0 height 0
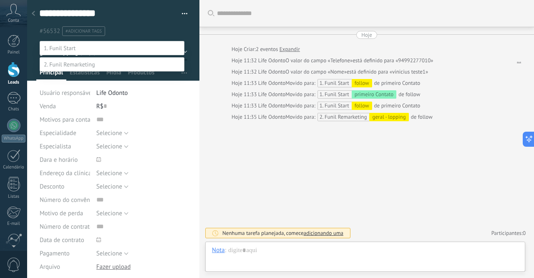
scroll to position [16, 0]
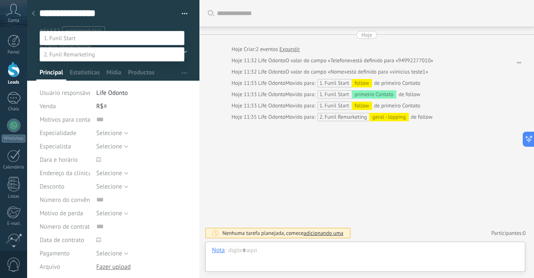
click at [86, 50] on span at bounding box center [69, 54] width 51 height 8
click at [86, 31] on label at bounding box center [112, 38] width 145 height 14
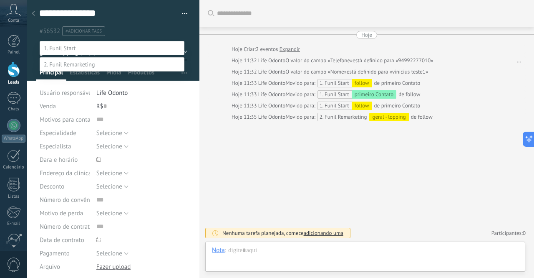
click at [0, 0] on label "follow" at bounding box center [0, 0] width 0 height 0
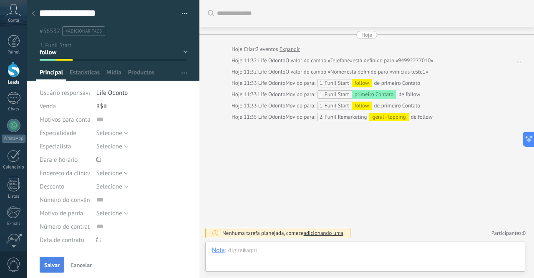
click at [59, 266] on span "Salvar" at bounding box center [51, 265] width 15 height 6
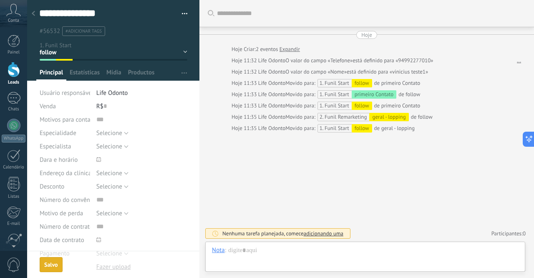
click at [38, 16] on div at bounding box center [34, 14] width 12 height 16
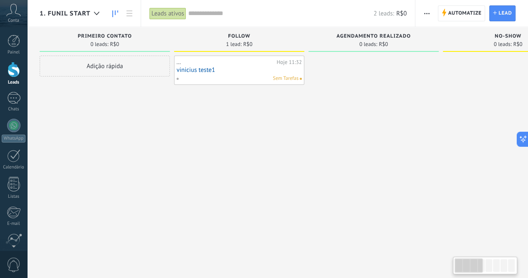
click at [60, 14] on span "1. Funil Start" at bounding box center [65, 14] width 51 height 8
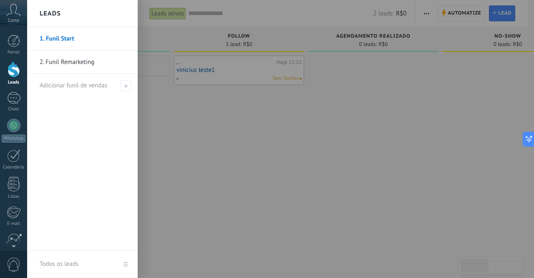
click at [212, 146] on div at bounding box center [294, 139] width 534 height 278
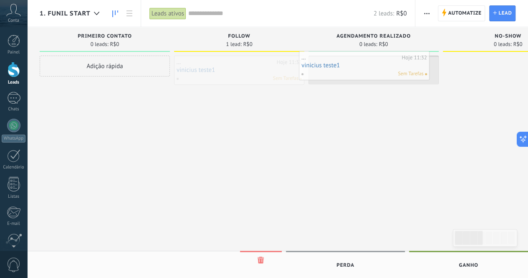
drag, startPoint x: 250, startPoint y: 61, endPoint x: 375, endPoint y: 57, distance: 124.9
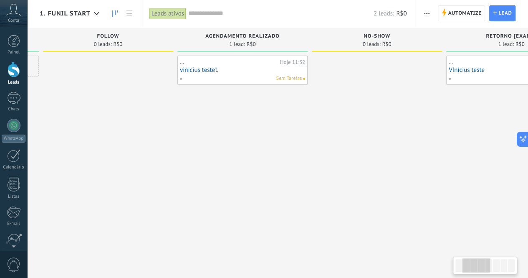
scroll to position [0, 139]
drag, startPoint x: 475, startPoint y: 266, endPoint x: 483, endPoint y: 265, distance: 7.6
click at [483, 265] on div at bounding box center [476, 265] width 28 height 14
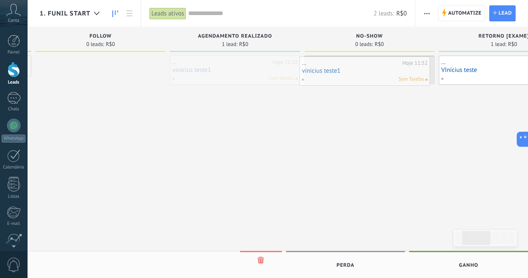
drag, startPoint x: 224, startPoint y: 65, endPoint x: 354, endPoint y: 66, distance: 129.8
drag, startPoint x: 371, startPoint y: 68, endPoint x: 244, endPoint y: 72, distance: 127.8
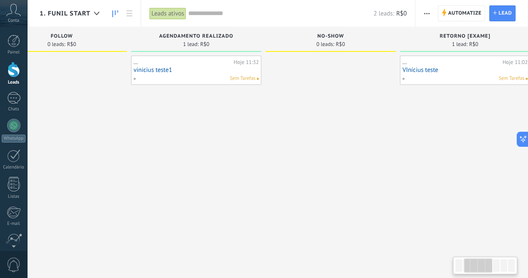
scroll to position [0, 185]
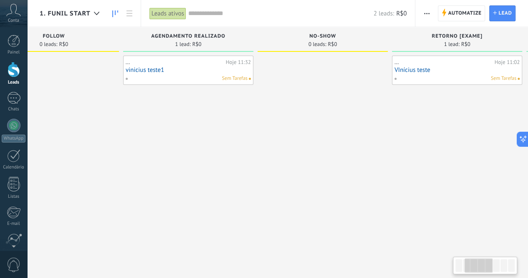
click at [482, 260] on div at bounding box center [479, 265] width 28 height 14
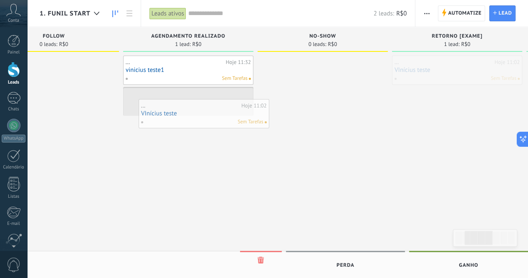
drag, startPoint x: 491, startPoint y: 70, endPoint x: 231, endPoint y: 106, distance: 262.6
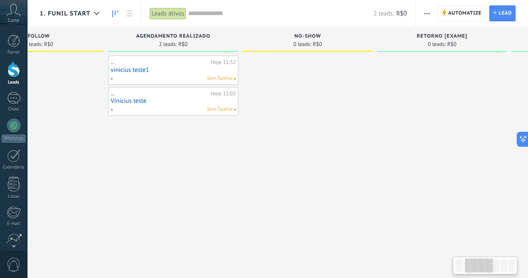
scroll to position [0, 208]
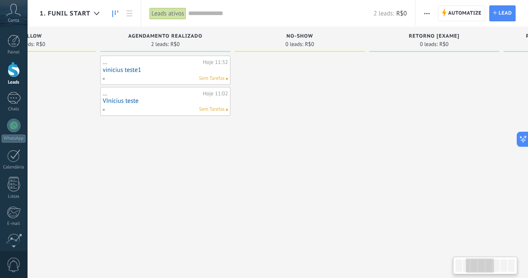
click at [489, 266] on div at bounding box center [480, 265] width 28 height 14
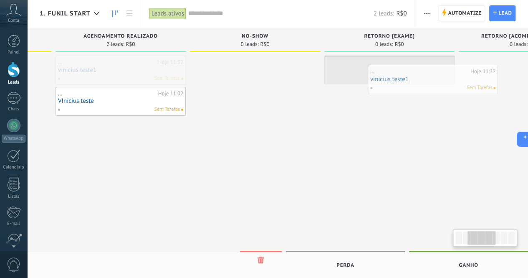
drag, startPoint x: 144, startPoint y: 72, endPoint x: 413, endPoint y: 81, distance: 269.3
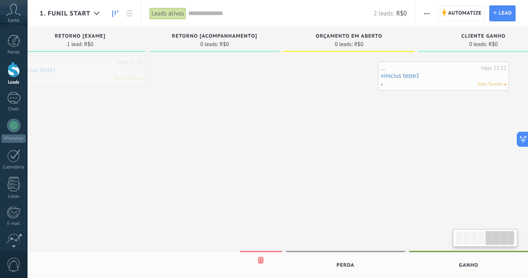
scroll to position [0, 576]
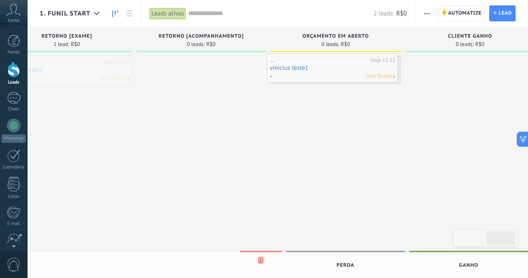
drag, startPoint x: 361, startPoint y: 64, endPoint x: 311, endPoint y: 61, distance: 50.1
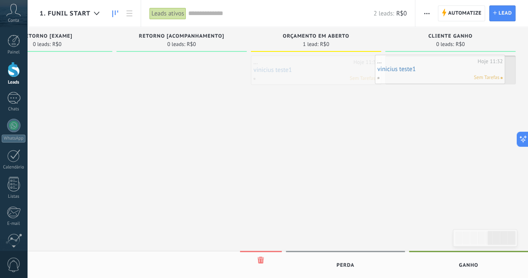
drag, startPoint x: 322, startPoint y: 64, endPoint x: 426, endPoint y: 63, distance: 104.3
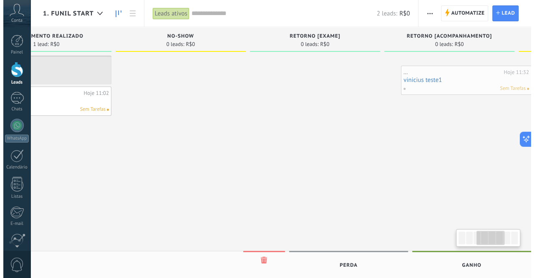
scroll to position [0, 350]
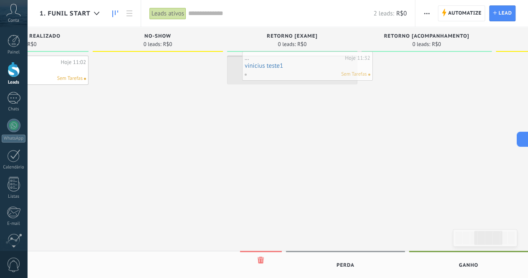
drag, startPoint x: 420, startPoint y: 67, endPoint x: 272, endPoint y: 64, distance: 148.2
drag, startPoint x: 294, startPoint y: 71, endPoint x: 155, endPoint y: 70, distance: 138.6
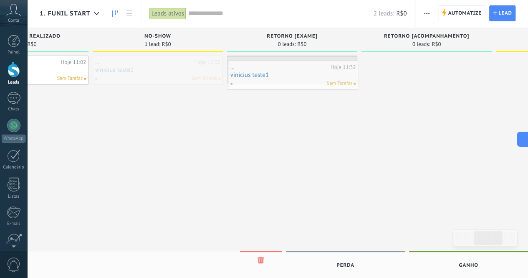
drag, startPoint x: 150, startPoint y: 70, endPoint x: 285, endPoint y: 75, distance: 135.3
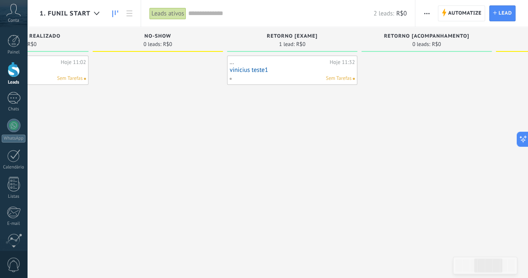
click at [311, 73] on div "... Hoje 11:32 vinicius teste1 Sem Tarefas" at bounding box center [292, 70] width 125 height 24
click at [324, 68] on link "vinicius teste1" at bounding box center [292, 69] width 125 height 7
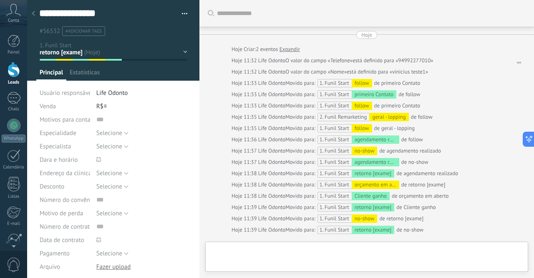
type textarea "**********"
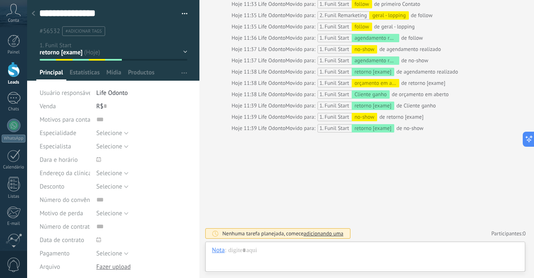
click at [330, 235] on span "adicionando uma" at bounding box center [324, 233] width 40 height 7
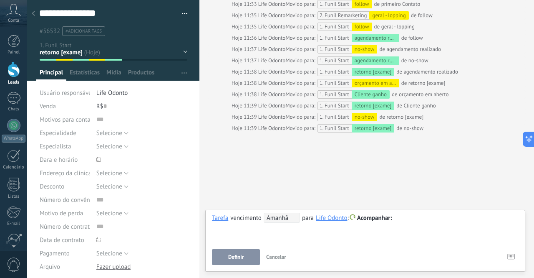
click at [406, 219] on div at bounding box center [365, 218] width 307 height 10
click at [276, 219] on span "Amanhã" at bounding box center [282, 217] width 36 height 10
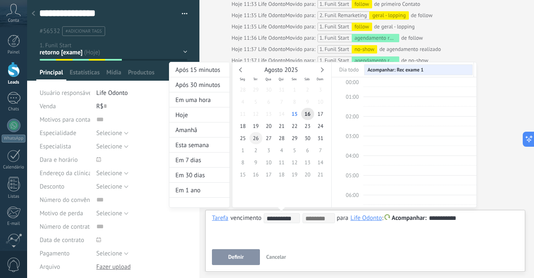
scroll to position [155, 0]
click at [305, 113] on span "16" at bounding box center [307, 114] width 13 height 12
type input "**********"
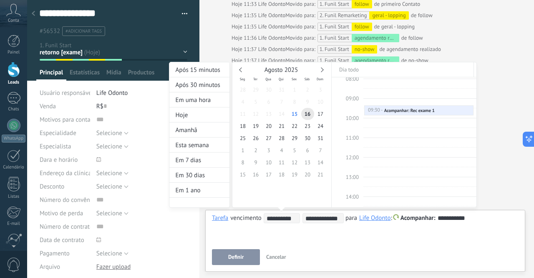
click at [235, 255] on div at bounding box center [267, 139] width 534 height 278
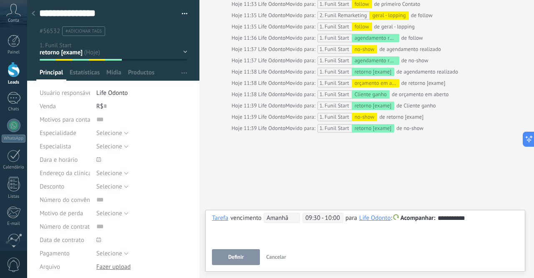
click at [235, 256] on span "Definir" at bounding box center [235, 257] width 15 height 6
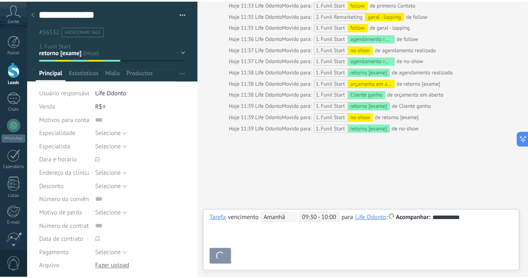
scroll to position [130, 0]
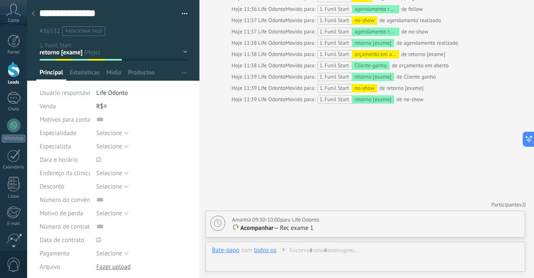
click at [31, 13] on div at bounding box center [34, 14] width 12 height 16
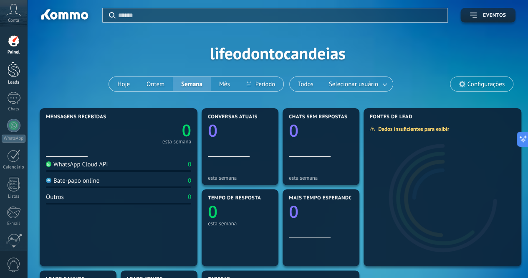
click at [20, 73] on link "Leads" at bounding box center [13, 73] width 27 height 23
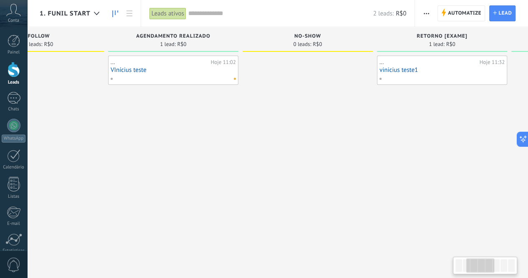
scroll to position [0, 193]
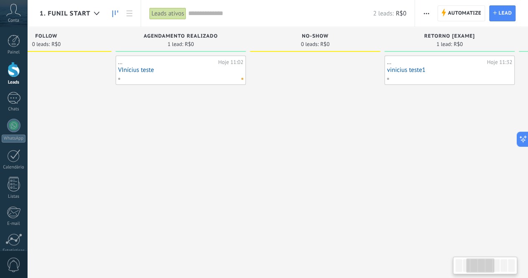
drag, startPoint x: 470, startPoint y: 264, endPoint x: 480, endPoint y: 266, distance: 10.6
click at [480, 266] on div at bounding box center [480, 265] width 28 height 14
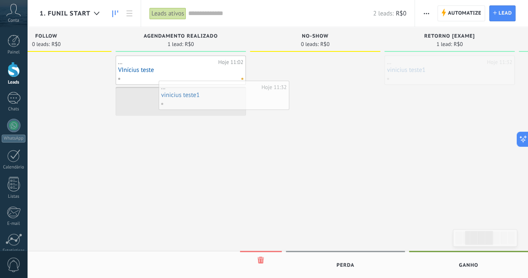
drag, startPoint x: 366, startPoint y: 95, endPoint x: 208, endPoint y: 102, distance: 158.4
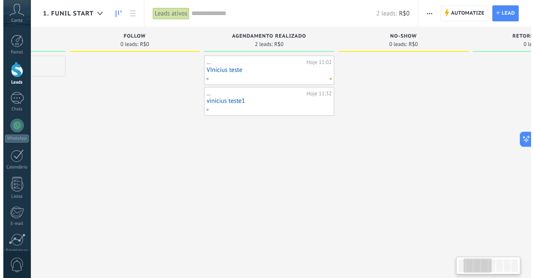
scroll to position [0, 93]
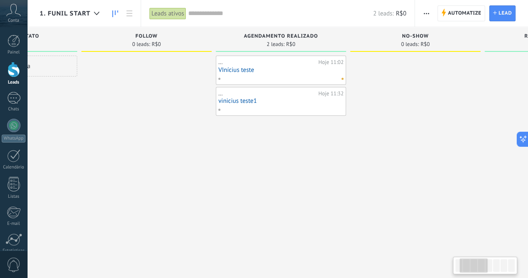
drag, startPoint x: 477, startPoint y: 265, endPoint x: 472, endPoint y: 266, distance: 5.5
click at [472, 266] on div at bounding box center [473, 265] width 28 height 14
click at [300, 99] on link "vinicius teste1" at bounding box center [280, 100] width 125 height 7
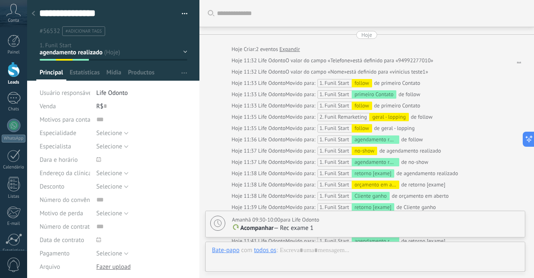
scroll to position [13, 0]
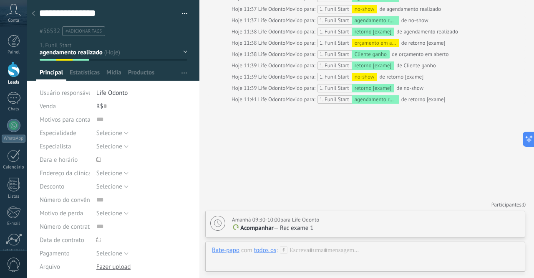
click at [32, 11] on icon at bounding box center [33, 13] width 3 height 5
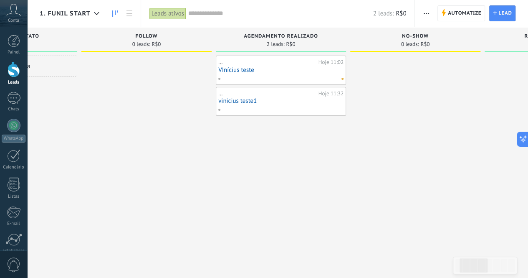
click at [285, 100] on link "vinicius teste1" at bounding box center [280, 100] width 125 height 7
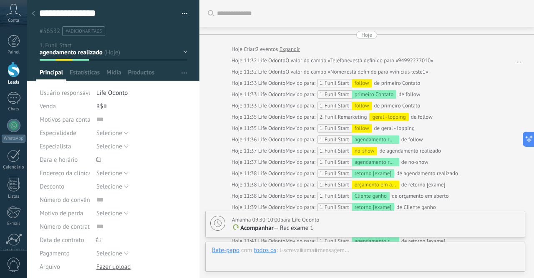
scroll to position [141, 0]
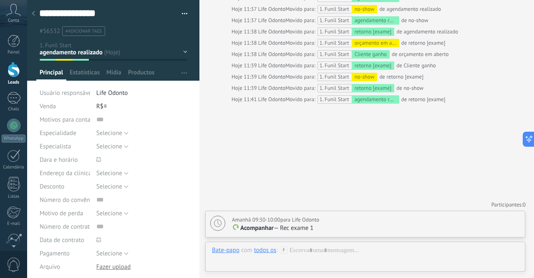
click at [33, 13] on use at bounding box center [33, 13] width 3 height 5
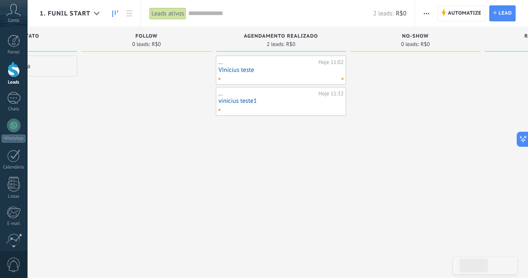
click at [273, 71] on link "VInícius teste" at bounding box center [280, 69] width 125 height 7
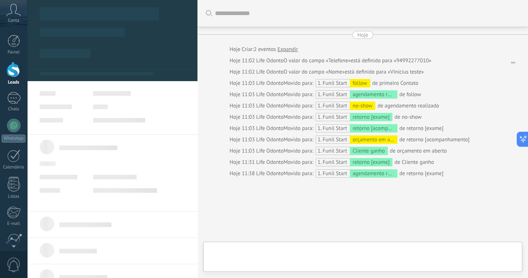
type textarea "**********"
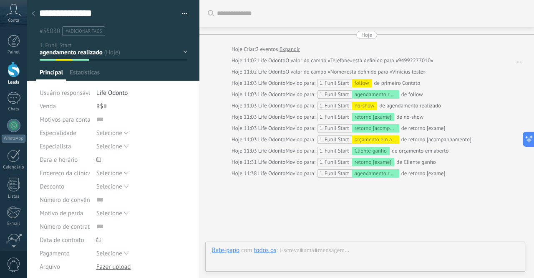
scroll to position [45, 0]
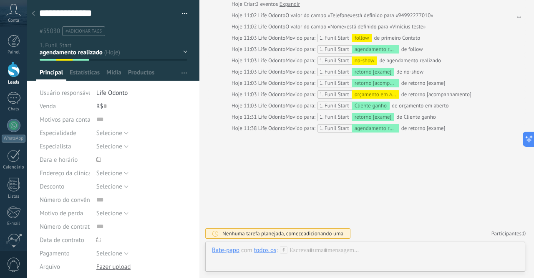
click at [332, 232] on span "adicionando uma" at bounding box center [324, 233] width 40 height 7
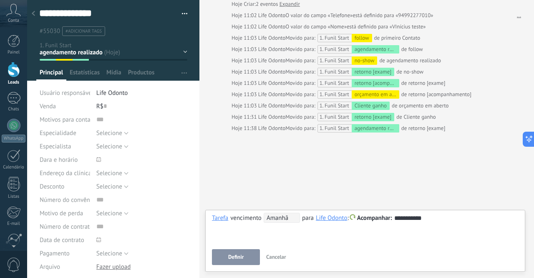
click at [277, 218] on span "Amanhã" at bounding box center [282, 217] width 36 height 10
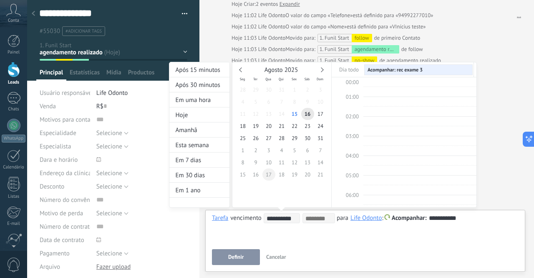
scroll to position [155, 0]
click at [295, 115] on span "15" at bounding box center [294, 114] width 13 height 12
type input "**********"
click at [241, 258] on div at bounding box center [267, 139] width 534 height 278
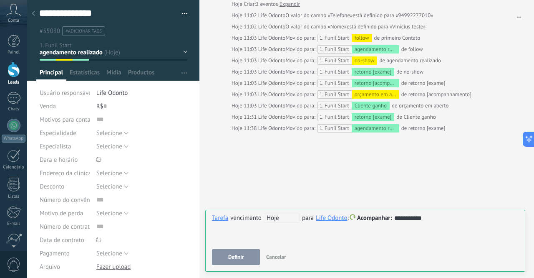
click at [240, 258] on span "Definir" at bounding box center [235, 257] width 15 height 6
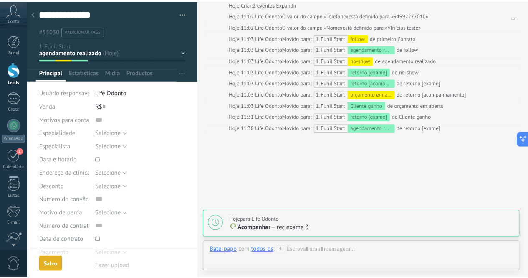
scroll to position [74, 0]
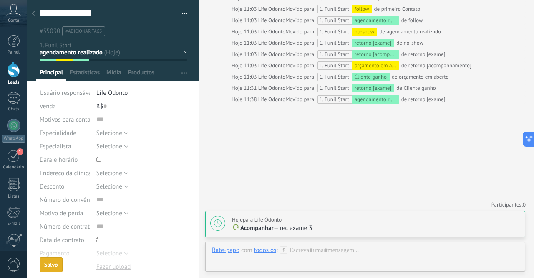
click at [38, 11] on div at bounding box center [34, 14] width 12 height 16
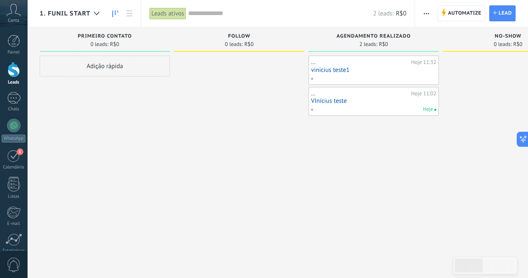
click at [353, 68] on link "vinicius teste1" at bounding box center [373, 69] width 125 height 7
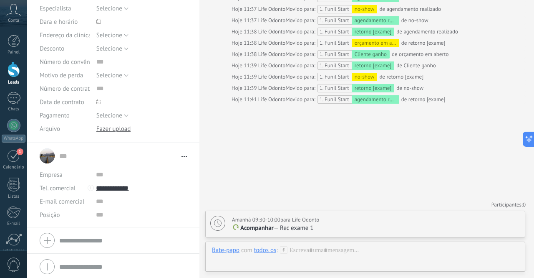
scroll to position [139, 0]
click at [144, 185] on input "**********" at bounding box center [141, 186] width 91 height 13
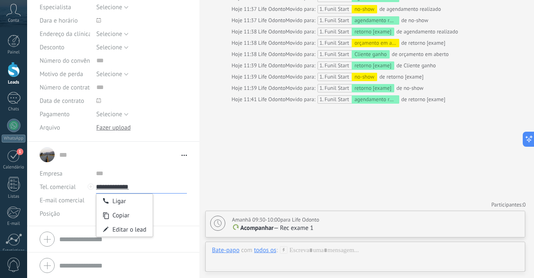
click at [144, 185] on input "**********" at bounding box center [141, 186] width 91 height 13
click at [141, 227] on div "Editar o lead" at bounding box center [124, 229] width 56 height 14
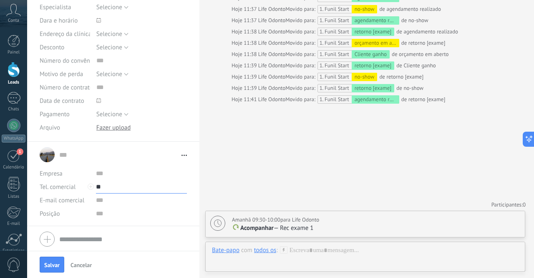
type input "*"
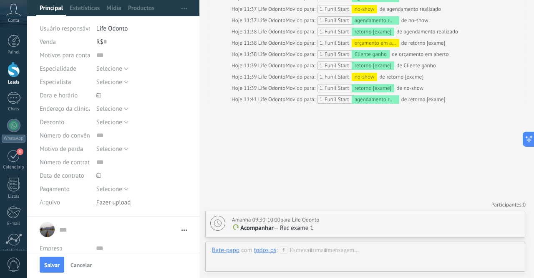
scroll to position [0, 0]
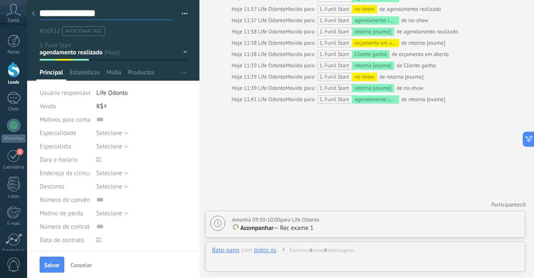
type input "**********"
click at [93, 13] on textarea "**********" at bounding box center [106, 13] width 134 height 13
type textarea "*"
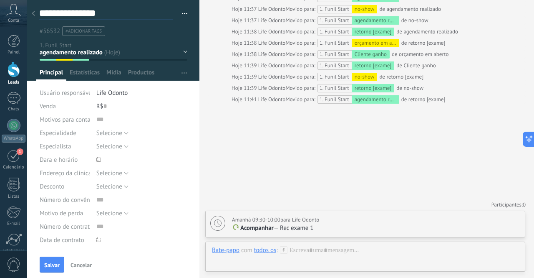
type textarea "*"
type textarea "**"
type textarea "***"
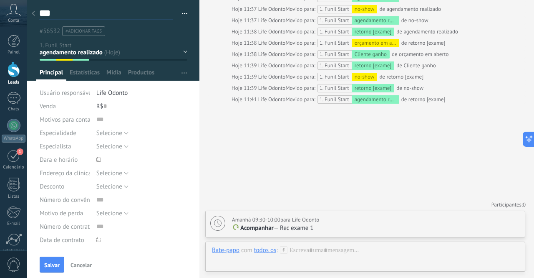
type textarea "****"
type textarea "*****"
type textarea "******"
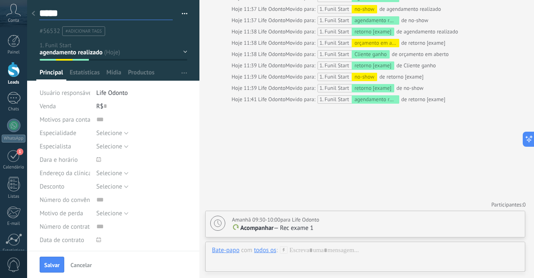
type textarea "******"
type textarea "********"
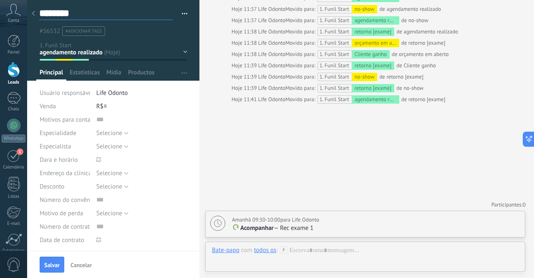
type textarea "*********"
type textarea "**********"
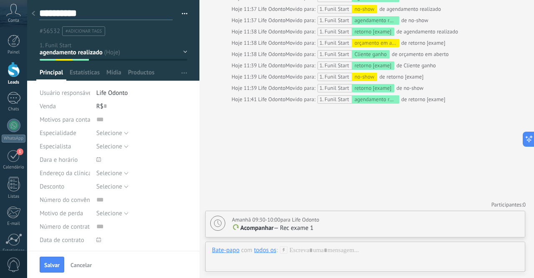
type textarea "**********"
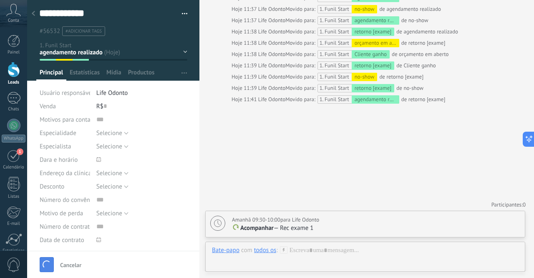
click at [56, 268] on div "Salvar Cancelar" at bounding box center [113, 263] width 172 height 27
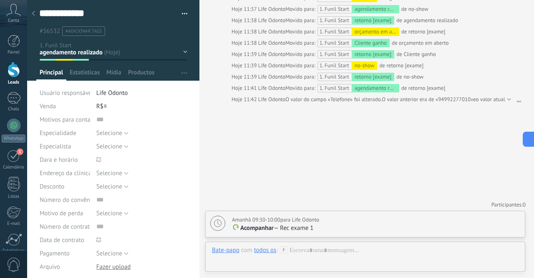
scroll to position [164, 0]
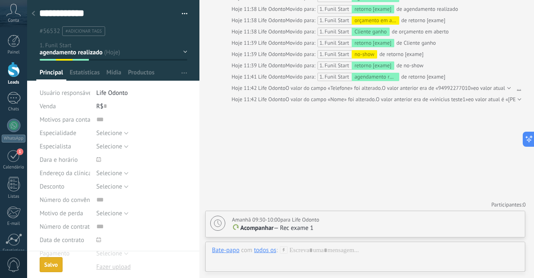
click at [34, 8] on div at bounding box center [34, 14] width 12 height 16
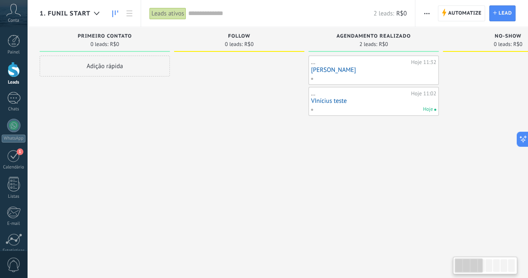
click at [367, 70] on link "Arthur teste" at bounding box center [373, 69] width 125 height 7
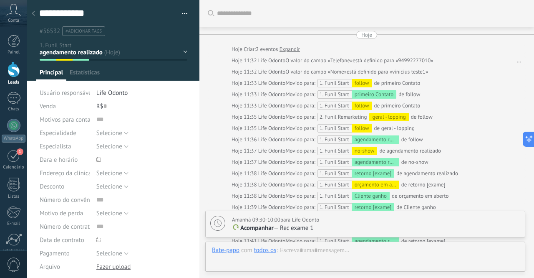
type textarea "**********"
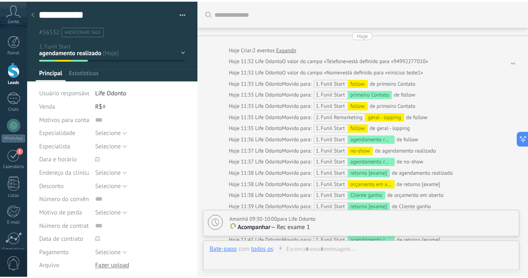
scroll to position [164, 0]
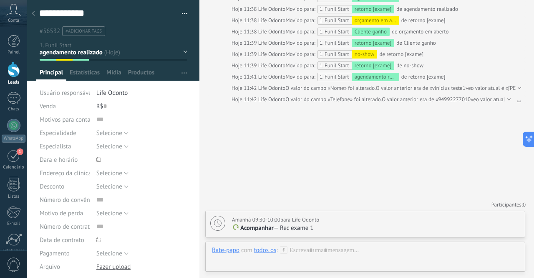
click at [33, 16] on icon at bounding box center [33, 13] width 3 height 5
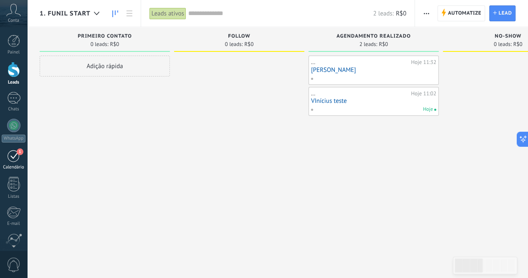
click at [13, 156] on div "1" at bounding box center [13, 155] width 13 height 13
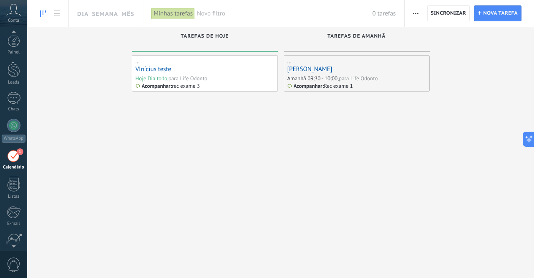
scroll to position [24, 0]
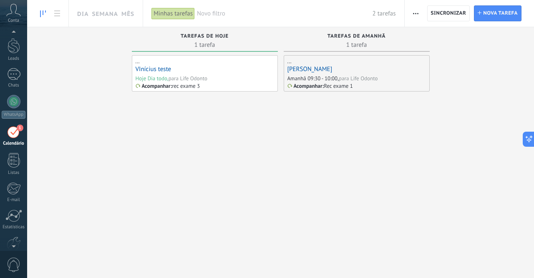
click at [41, 14] on icon at bounding box center [43, 13] width 6 height 7
click at [58, 13] on icon at bounding box center [57, 13] width 6 height 6
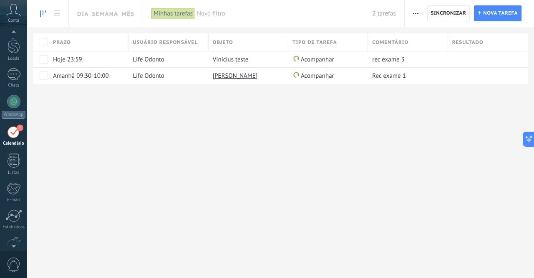
click at [40, 15] on use at bounding box center [43, 13] width 6 height 7
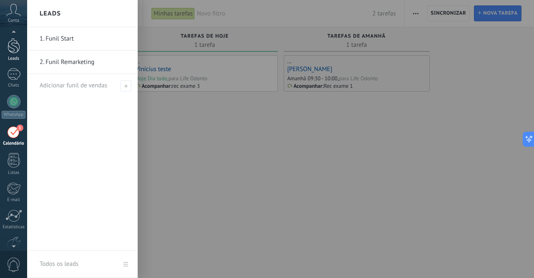
click at [15, 48] on div at bounding box center [14, 45] width 13 height 15
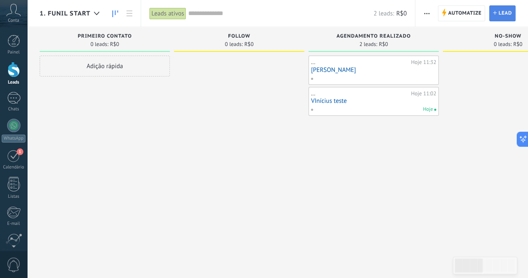
click at [507, 10] on span "Lead" at bounding box center [504, 13] width 13 height 15
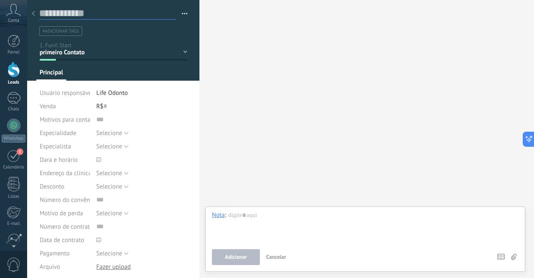
click at [81, 15] on input "text" at bounding box center [107, 13] width 136 height 13
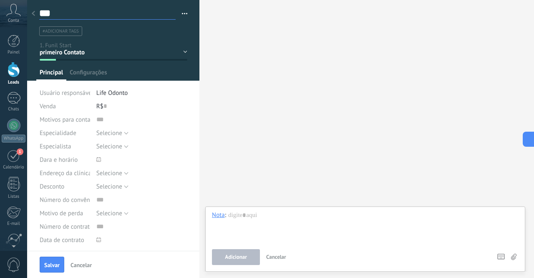
scroll to position [125, 0]
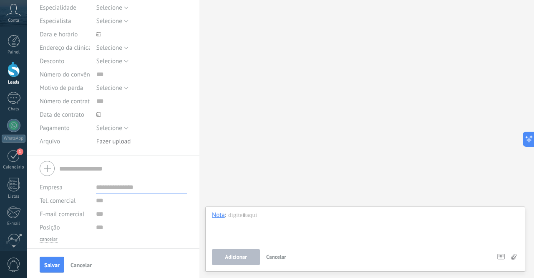
type input "***"
click at [109, 198] on input "text" at bounding box center [141, 200] width 91 height 13
type input "**********"
click at [56, 264] on span "Salvar" at bounding box center [51, 265] width 15 height 6
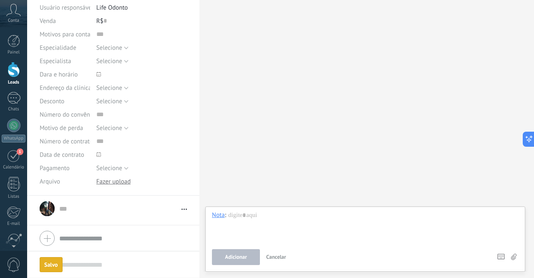
scroll to position [84, 0]
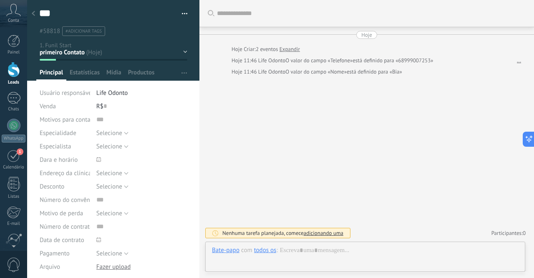
scroll to position [13, 0]
click at [75, 16] on textarea "***" at bounding box center [106, 13] width 134 height 13
type textarea "**"
type textarea "*"
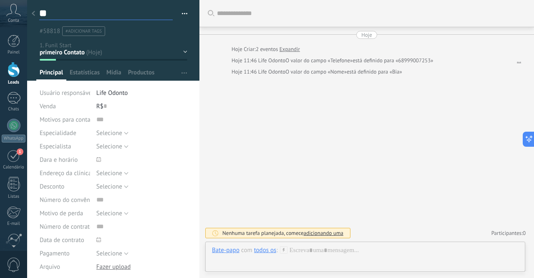
type textarea "*"
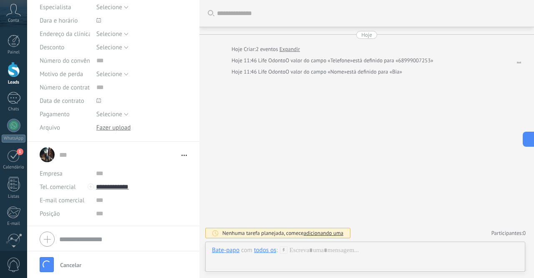
scroll to position [0, 0]
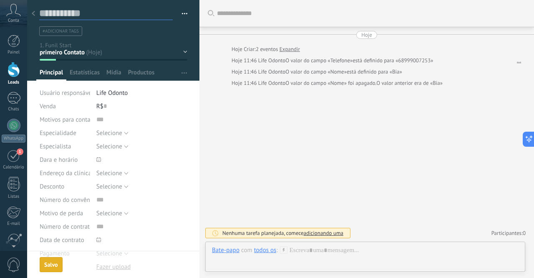
type textarea "**********"
click at [35, 13] on div at bounding box center [34, 14] width 12 height 16
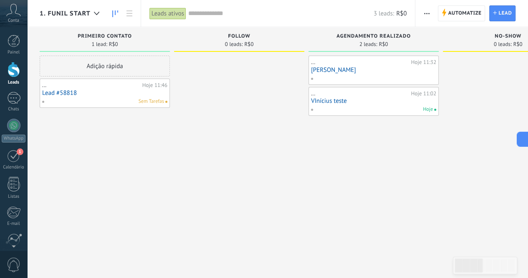
drag, startPoint x: 61, startPoint y: 98, endPoint x: 57, endPoint y: 136, distance: 37.8
click at [52, 144] on div "Adição rápida ... Hoje 11:46 Lead #58818 Sem Tarefas" at bounding box center [105, 140] width 130 height 169
click at [98, 93] on link "Lead #58818" at bounding box center [104, 92] width 125 height 7
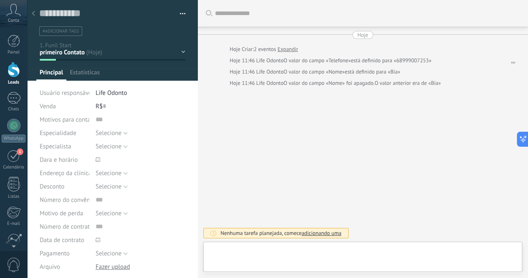
type textarea "**********"
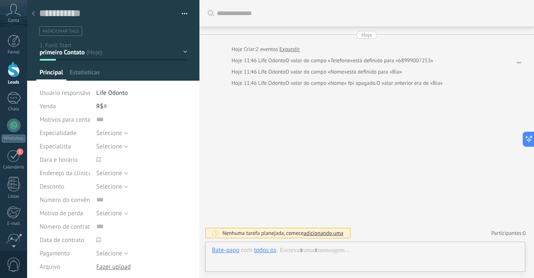
scroll to position [13, 0]
click at [307, 231] on span "adicionando uma" at bounding box center [324, 232] width 40 height 7
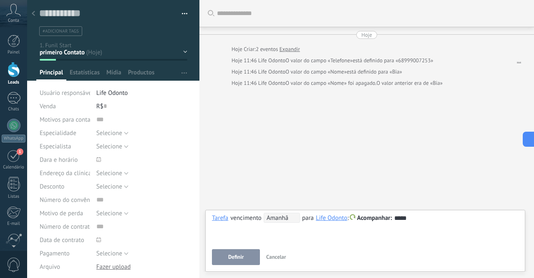
click at [283, 220] on span "Amanhã" at bounding box center [282, 217] width 36 height 10
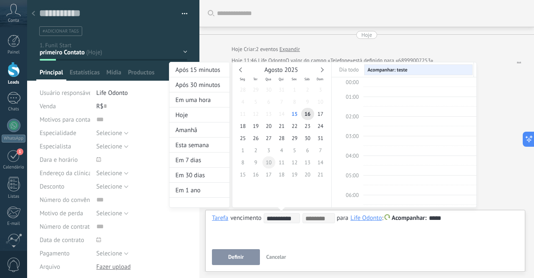
scroll to position [155, 0]
click at [294, 115] on span "15" at bounding box center [294, 114] width 13 height 12
type input "**********"
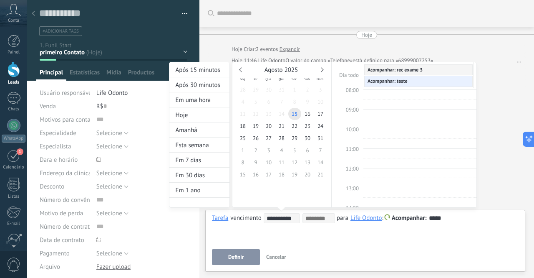
click at [255, 242] on div at bounding box center [267, 139] width 534 height 278
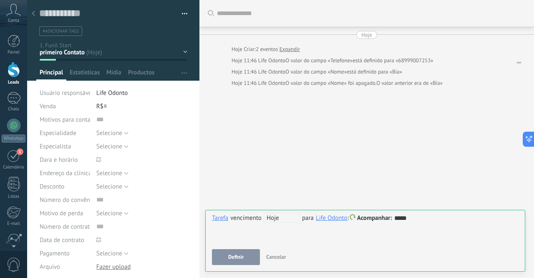
click at [244, 253] on button "Definir" at bounding box center [236, 257] width 48 height 16
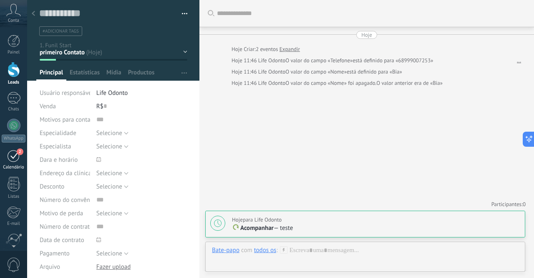
click at [15, 153] on div "2" at bounding box center [13, 155] width 13 height 13
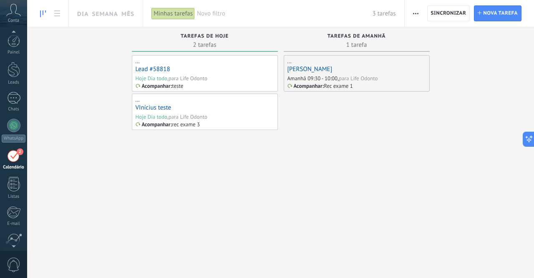
scroll to position [24, 0]
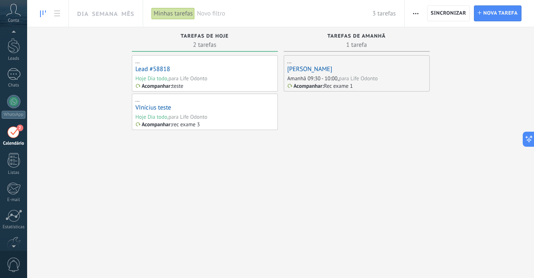
click at [15, 134] on div "2" at bounding box center [13, 131] width 13 height 13
click at [242, 111] on div "VInícius teste" at bounding box center [205, 108] width 139 height 9
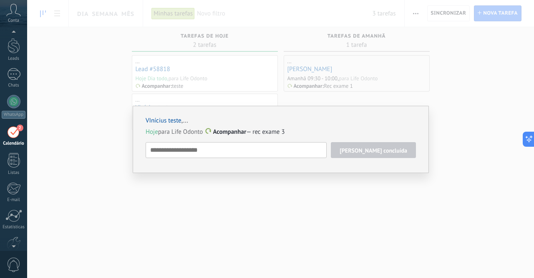
drag, startPoint x: 255, startPoint y: 133, endPoint x: 290, endPoint y: 129, distance: 34.5
click at [290, 129] on p "Hoje para Life Odonto Acompanhar — rec exame 3" at bounding box center [281, 132] width 270 height 8
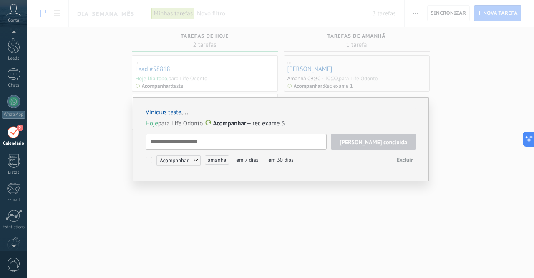
scroll to position [8, 0]
click at [283, 139] on textarea at bounding box center [236, 142] width 181 height 16
type textarea "*"
type textarea "**"
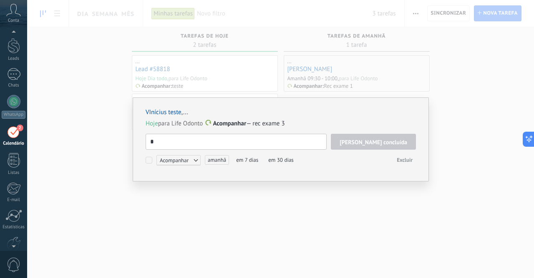
type textarea "**"
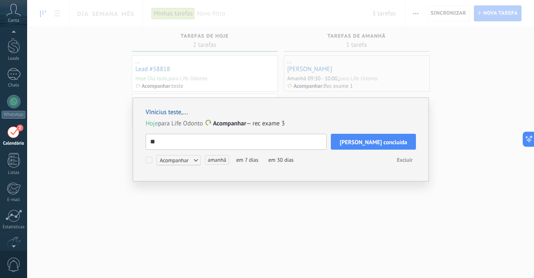
click at [283, 139] on textarea "**" at bounding box center [236, 142] width 181 height 16
type textarea "*"
type textarea "**********"
type textarea "*"
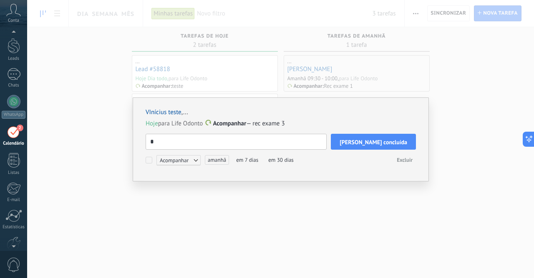
type textarea "*"
click at [384, 143] on span "[PERSON_NAME] concluída" at bounding box center [374, 142] width 68 height 6
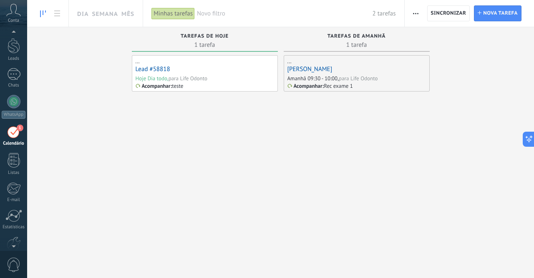
click at [155, 69] on link "Lead #58818" at bounding box center [153, 69] width 35 height 8
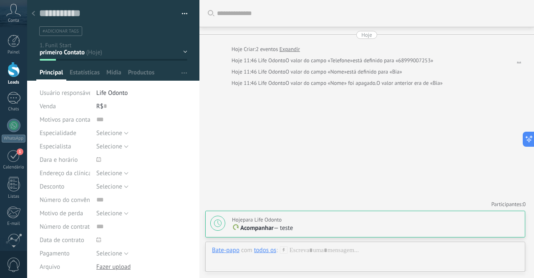
scroll to position [125, 0]
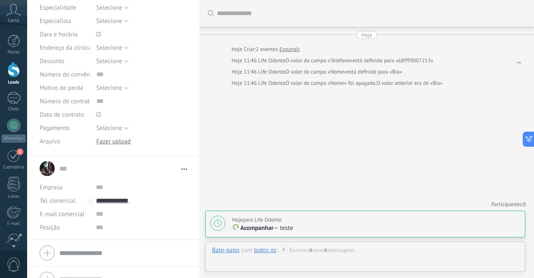
click at [313, 224] on p "Acompanhar — teste" at bounding box center [376, 228] width 288 height 8
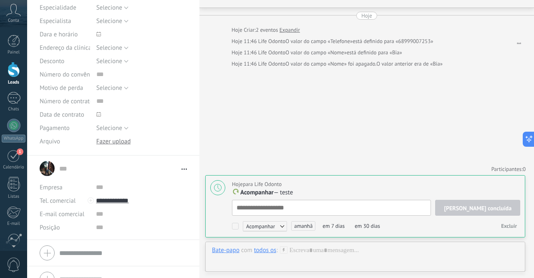
scroll to position [8, 0]
type textarea "*"
type textarea "**"
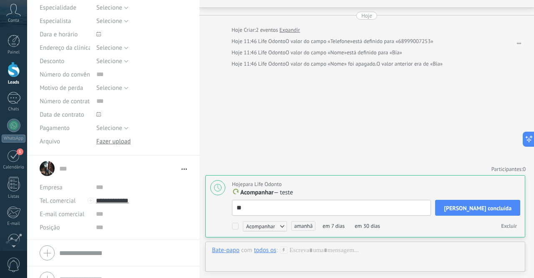
type textarea "**"
click at [489, 208] on span "[PERSON_NAME] concluída" at bounding box center [478, 208] width 68 height 6
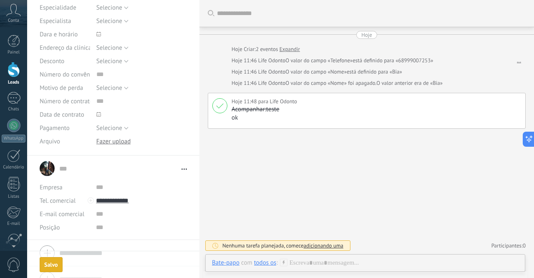
scroll to position [0, 0]
click at [20, 156] on div "1" at bounding box center [13, 155] width 13 height 13
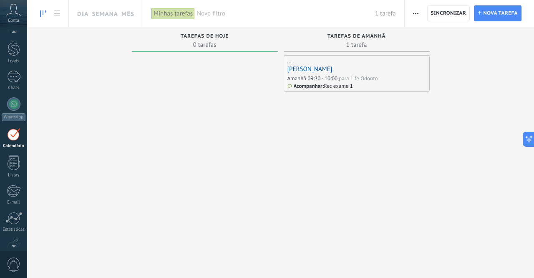
scroll to position [24, 0]
click at [329, 71] on div "[PERSON_NAME]" at bounding box center [357, 69] width 139 height 9
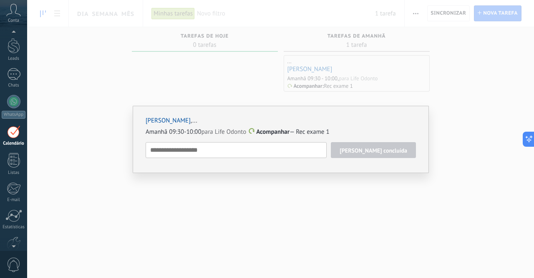
drag, startPoint x: 284, startPoint y: 86, endPoint x: 215, endPoint y: 100, distance: 70.0
click at [284, 86] on div "Arthur teste , ... Amanhã 09:30-10:00 para Life Odonto Acompanhar — Rec exame 1…" at bounding box center [280, 139] width 507 height 278
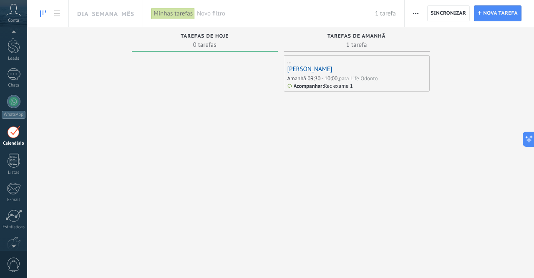
click at [300, 67] on link "[PERSON_NAME]" at bounding box center [310, 69] width 45 height 8
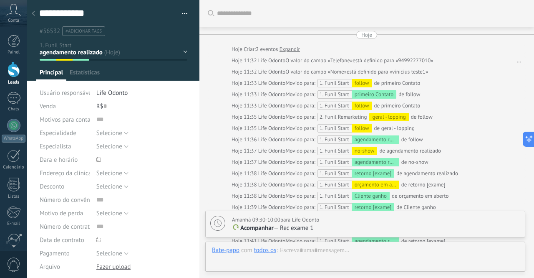
type textarea "**********"
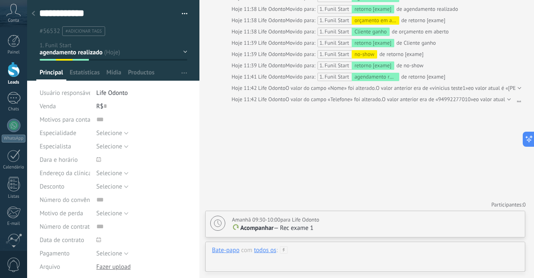
click at [333, 253] on div at bounding box center [365, 258] width 307 height 25
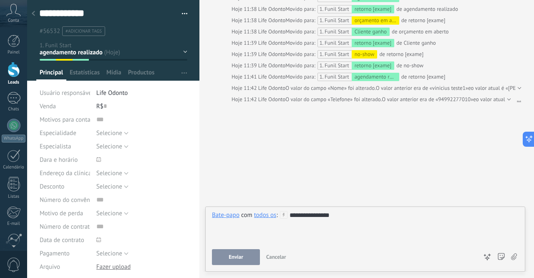
click at [232, 252] on button "Enviar" at bounding box center [236, 257] width 48 height 16
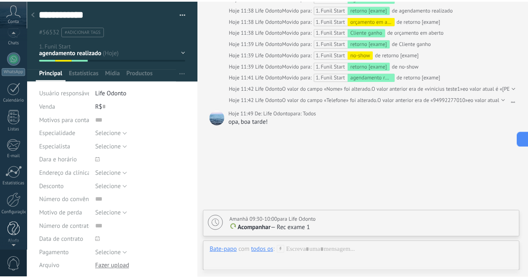
scroll to position [69, 0]
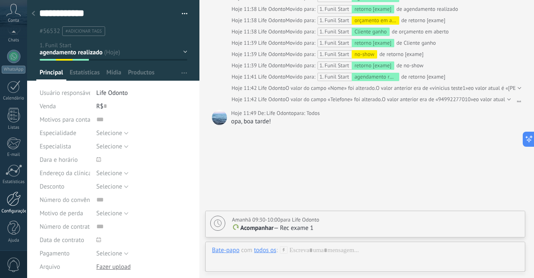
click at [12, 200] on div at bounding box center [14, 198] width 14 height 15
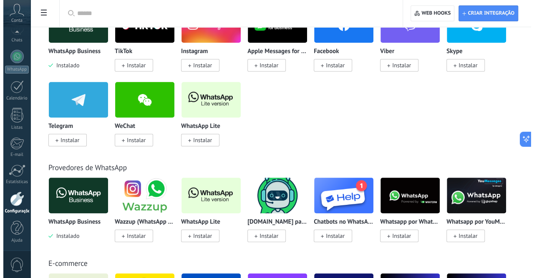
scroll to position [209, 0]
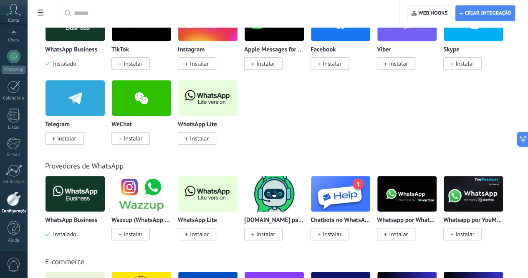
click at [209, 231] on span "Instalar" at bounding box center [199, 234] width 19 height 8
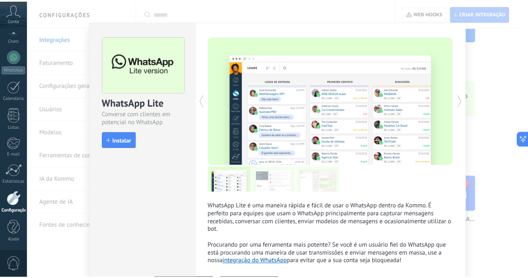
scroll to position [0, 0]
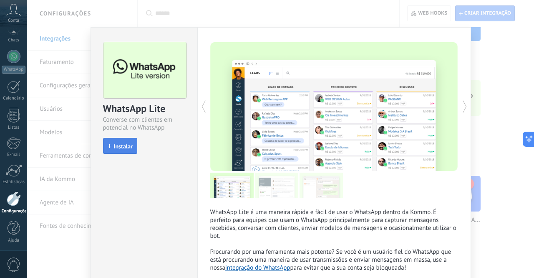
click at [122, 143] on span "Instalar" at bounding box center [123, 146] width 19 height 6
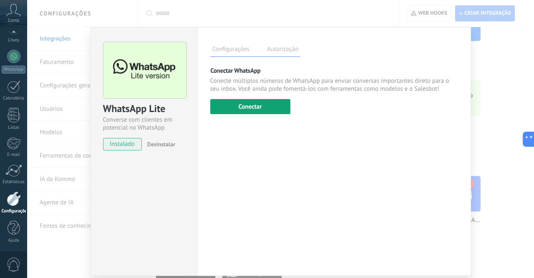
click at [239, 101] on button "Conectar" at bounding box center [250, 106] width 80 height 15
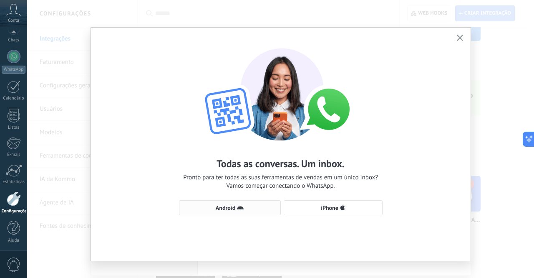
click at [243, 204] on span "Android" at bounding box center [230, 207] width 93 height 7
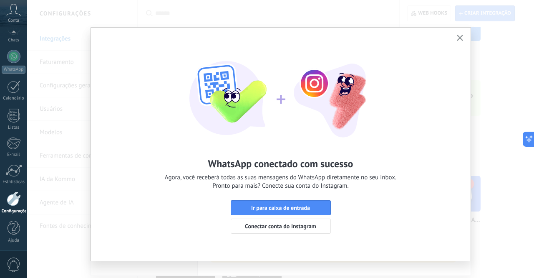
click at [457, 35] on icon "button" at bounding box center [460, 38] width 6 height 6
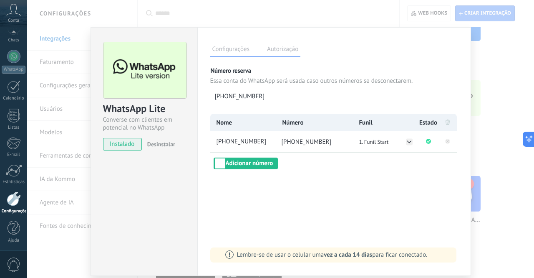
click at [518, 155] on div "WhatsApp Lite Converse com clientes em potencial no WhatsApp instalado Desinsta…" at bounding box center [280, 139] width 507 height 278
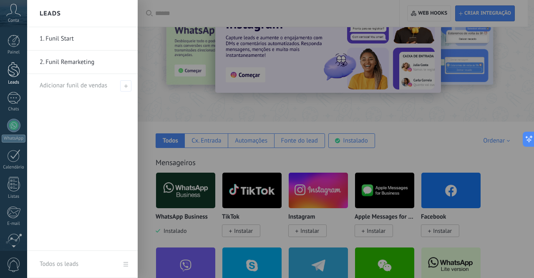
click at [15, 69] on div at bounding box center [14, 69] width 13 height 15
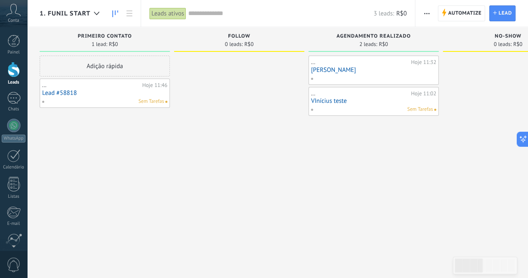
click at [390, 100] on link "VInícius teste" at bounding box center [373, 100] width 125 height 7
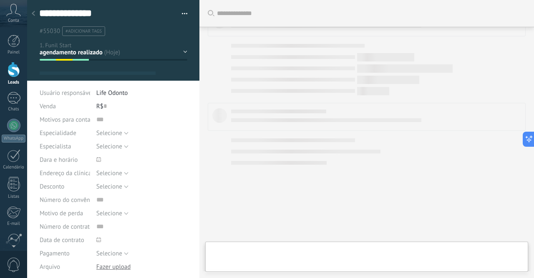
type textarea "**********"
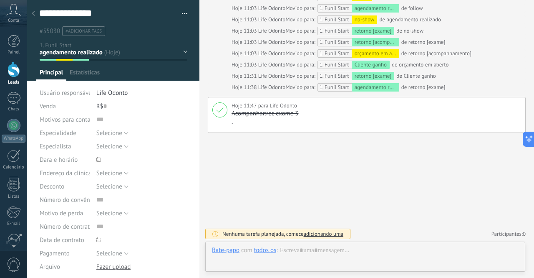
scroll to position [13, 0]
click at [182, 10] on button "button" at bounding box center [182, 14] width 12 height 13
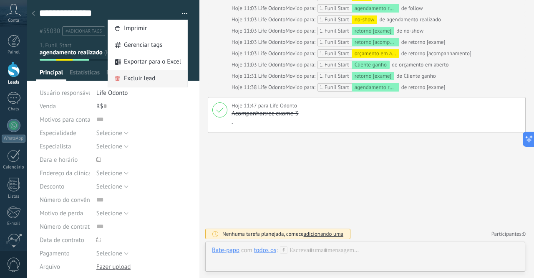
click at [138, 80] on span "Excluir lead" at bounding box center [139, 78] width 31 height 17
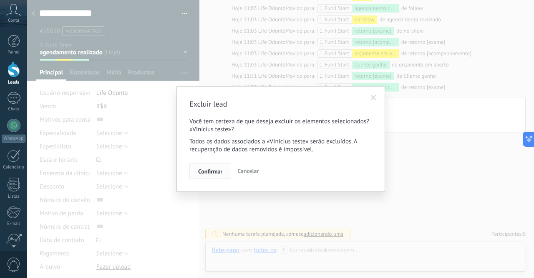
click at [211, 176] on button "Confirmar" at bounding box center [210, 171] width 42 height 16
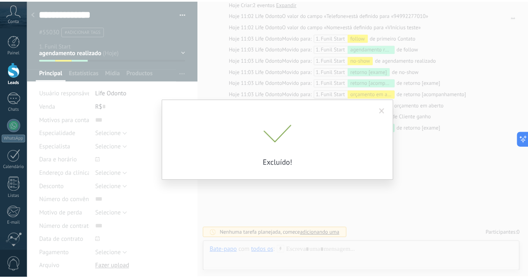
scroll to position [45, 0]
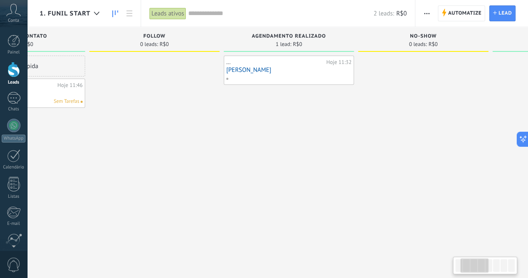
scroll to position [0, 5]
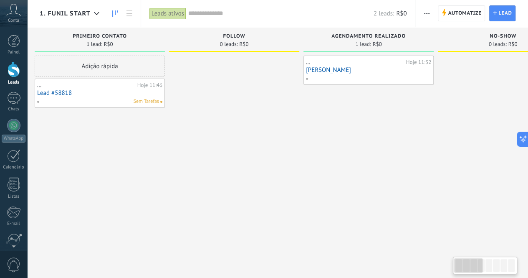
drag, startPoint x: 476, startPoint y: 265, endPoint x: 437, endPoint y: 262, distance: 38.9
click at [447, 265] on body ".abccls-1,.abccls-2{fill-rule:evenodd}.abccls-2{fill:#fff} .abfcls-1{fill:none}…" at bounding box center [264, 139] width 528 height 278
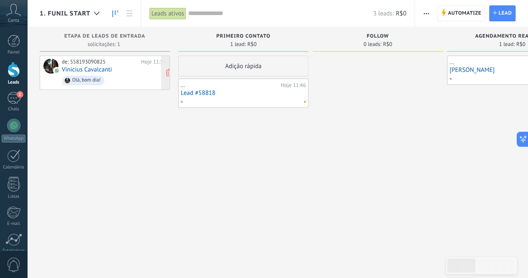
click at [124, 69] on div "de: 558193090825 Hoje 11:54 Vinicius [GEOGRAPHIC_DATA] Olá, bom dia!" at bounding box center [114, 72] width 104 height 28
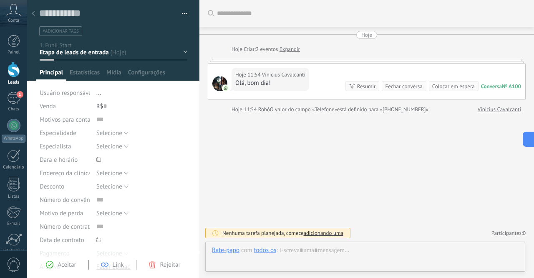
scroll to position [13, 0]
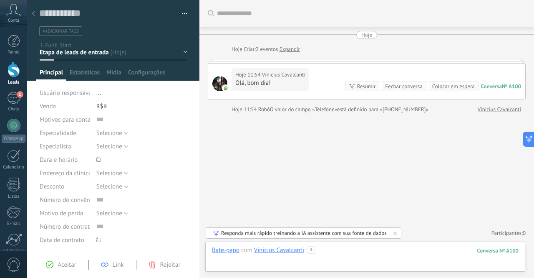
click at [327, 255] on div at bounding box center [365, 258] width 307 height 25
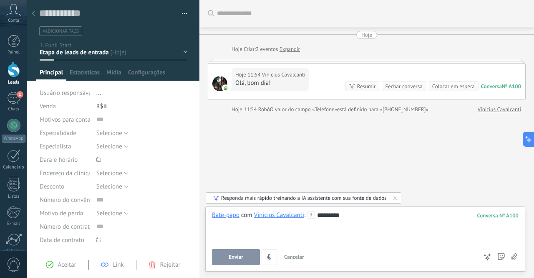
click at [239, 253] on button "Enviar" at bounding box center [236, 257] width 48 height 16
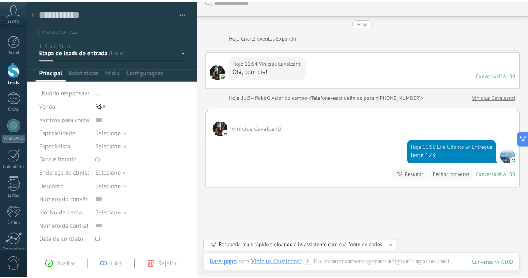
scroll to position [0, 0]
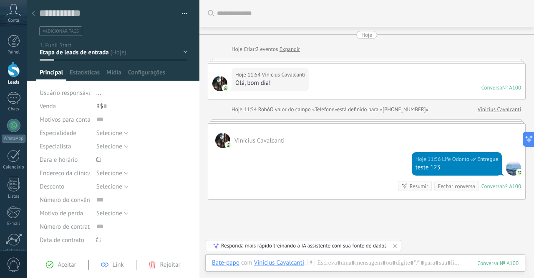
click at [35, 13] on div at bounding box center [34, 14] width 12 height 16
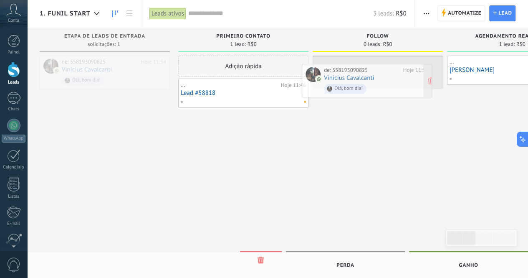
drag, startPoint x: 123, startPoint y: 75, endPoint x: 385, endPoint y: 83, distance: 262.2
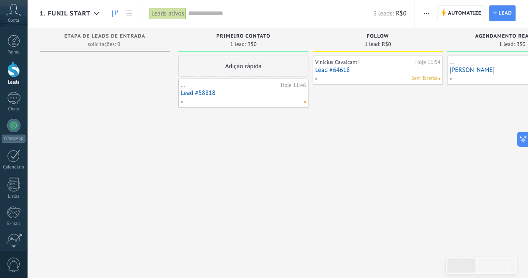
click at [83, 9] on div "1. Funil Start" at bounding box center [72, 13] width 64 height 27
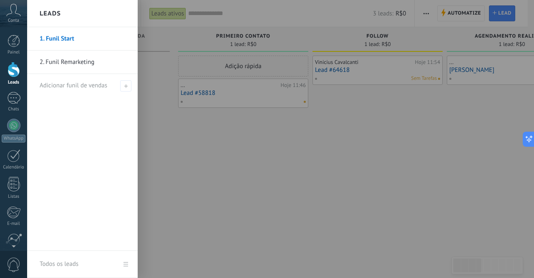
click at [98, 63] on link "2. Funil Remarketing" at bounding box center [85, 61] width 90 height 23
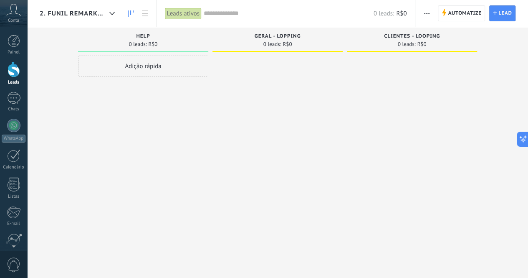
click at [96, 5] on div "2. Funil Remarketing" at bounding box center [79, 13] width 79 height 27
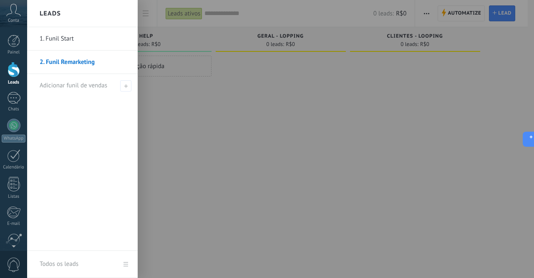
click at [86, 40] on link "1. Funil Start" at bounding box center [85, 38] width 90 height 23
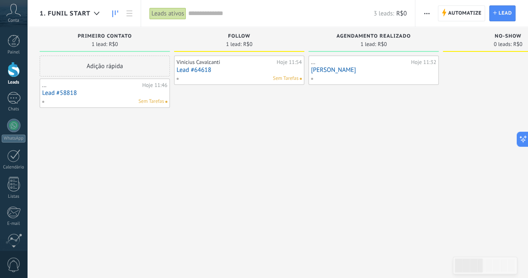
click at [240, 70] on link "Lead #64618" at bounding box center [239, 69] width 125 height 7
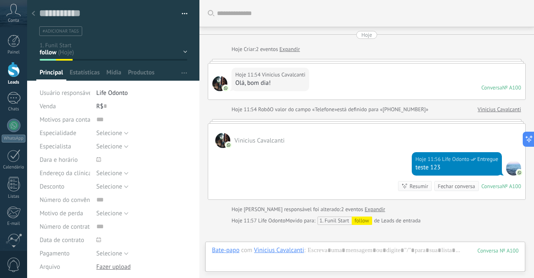
scroll to position [91, 0]
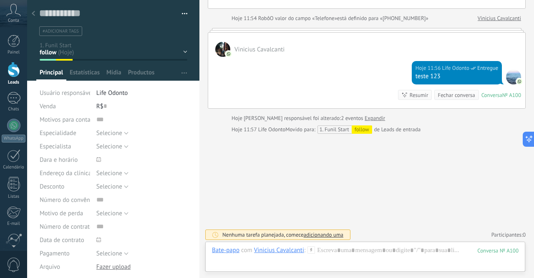
click at [0, 0] on div "primeiro Contato follow agendamento realizado no-show retorno [exame] retorno […" at bounding box center [0, 0] width 0 height 0
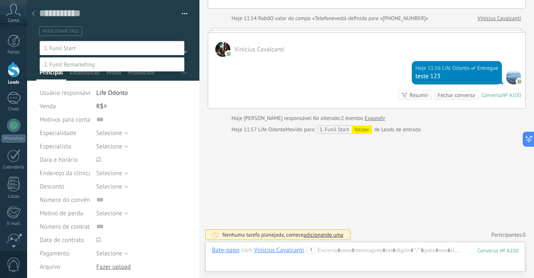
click at [66, 71] on label at bounding box center [112, 64] width 145 height 14
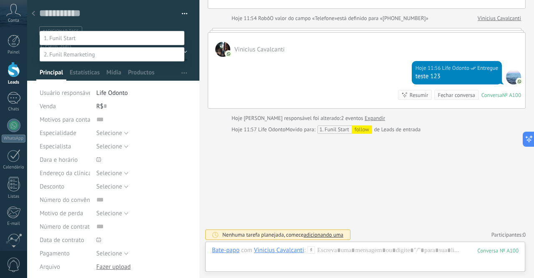
click at [0, 0] on label "clientes - looping" at bounding box center [0, 0] width 0 height 0
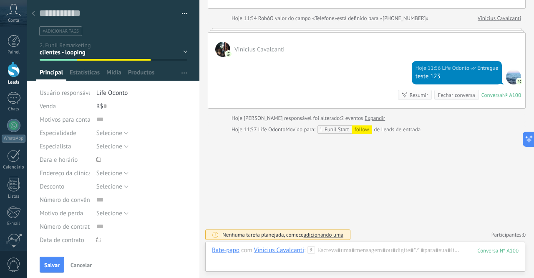
scroll to position [0, 0]
click at [51, 270] on button "Salvar" at bounding box center [52, 264] width 25 height 16
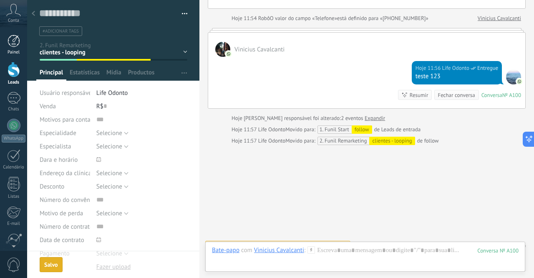
scroll to position [103, 0]
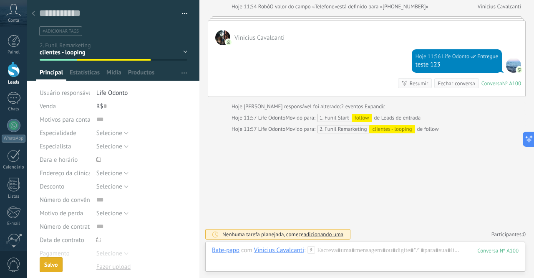
click at [31, 10] on div at bounding box center [34, 14] width 12 height 16
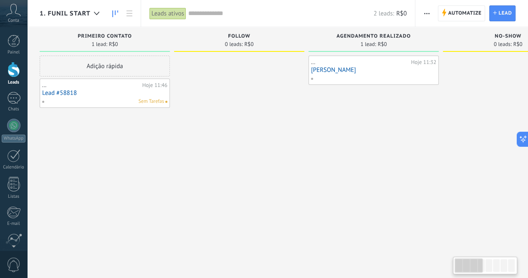
click at [85, 13] on span "1. Funil Start" at bounding box center [65, 14] width 51 height 8
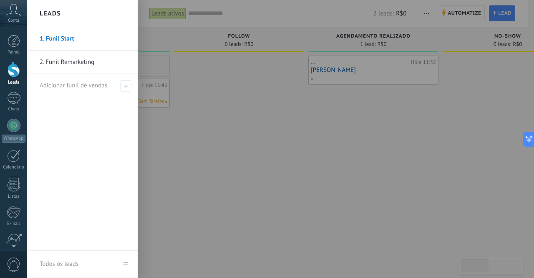
click at [80, 61] on link "2. Funil Remarketing" at bounding box center [85, 61] width 90 height 23
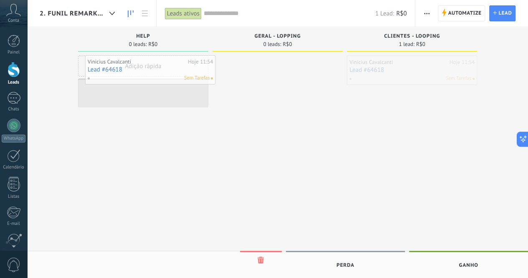
drag, startPoint x: 373, startPoint y: 69, endPoint x: 111, endPoint y: 68, distance: 261.7
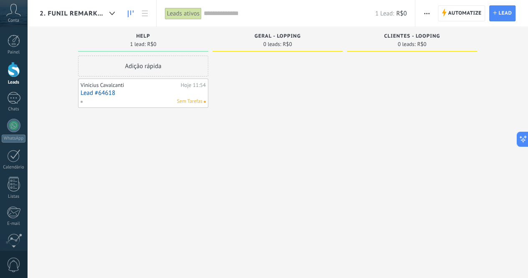
click at [124, 95] on link "Lead #64618" at bounding box center [143, 92] width 125 height 7
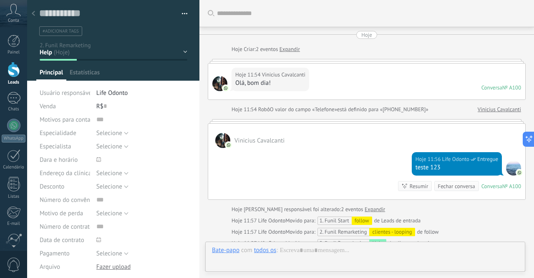
type textarea "**********"
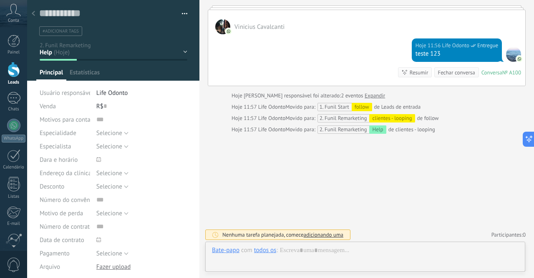
scroll to position [13, 0]
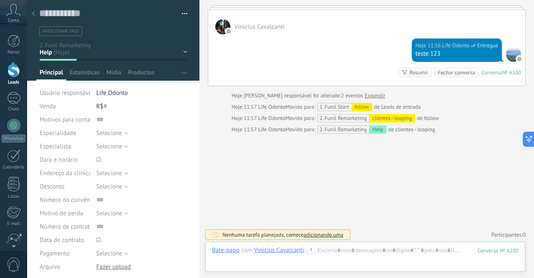
click at [0, 0] on div "Help geral - lopping clientes - looping Venda ganha Venda perdida" at bounding box center [0, 0] width 0 height 0
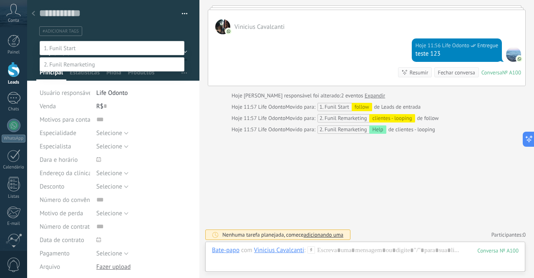
scroll to position [16, 0]
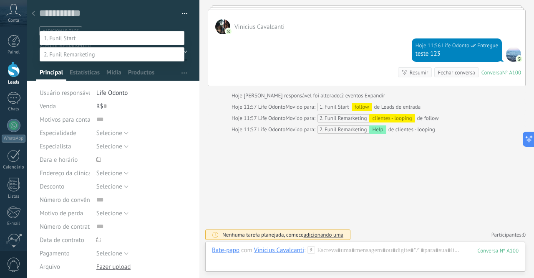
click at [63, 34] on span at bounding box center [60, 38] width 32 height 8
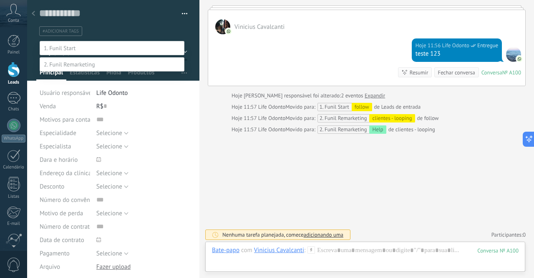
click at [75, 71] on label at bounding box center [112, 64] width 145 height 14
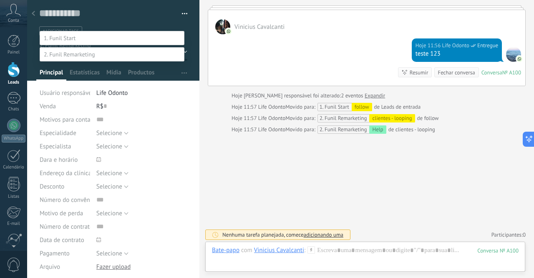
click at [63, 34] on span at bounding box center [60, 38] width 32 height 8
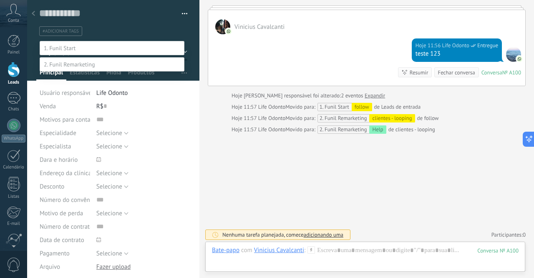
click at [0, 0] on label "agendamento realizado" at bounding box center [0, 0] width 0 height 0
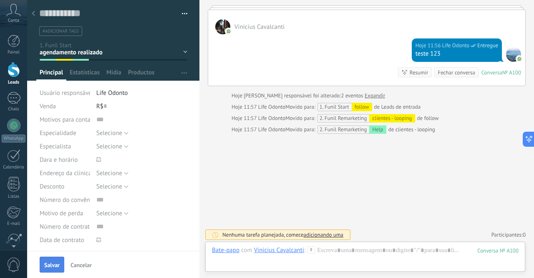
click at [53, 262] on span "Salvar" at bounding box center [51, 265] width 15 height 6
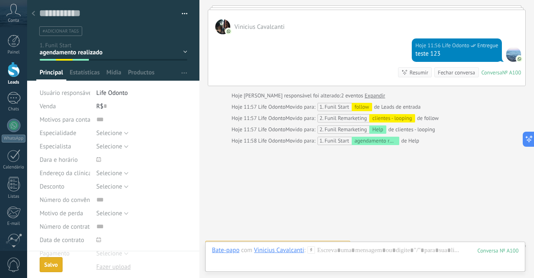
scroll to position [125, 0]
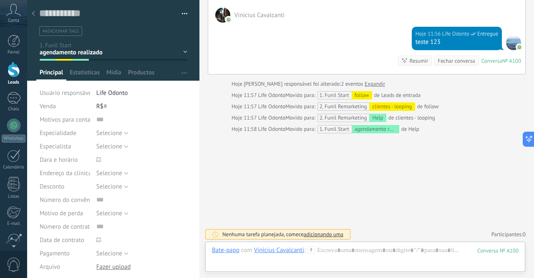
click at [35, 14] on div at bounding box center [34, 14] width 12 height 16
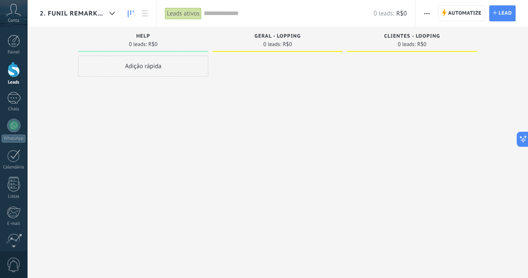
click at [91, 16] on span "2. Funil Remarketing" at bounding box center [73, 14] width 66 height 8
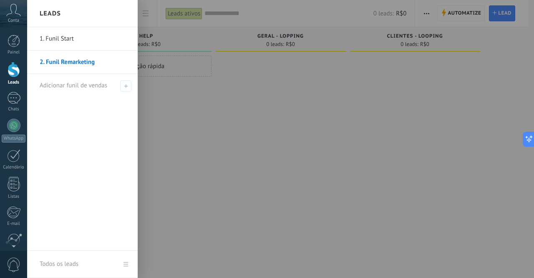
click at [93, 40] on link "1. Funil Start" at bounding box center [85, 38] width 90 height 23
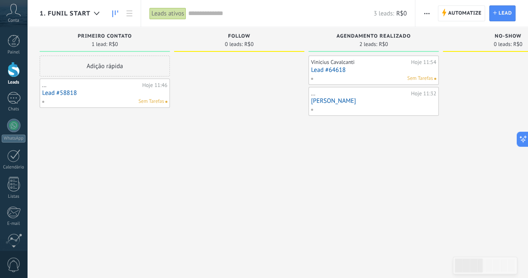
click at [216, 16] on input "text" at bounding box center [280, 13] width 185 height 9
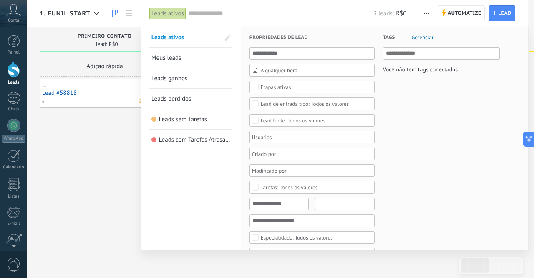
click at [119, 138] on div at bounding box center [267, 139] width 534 height 278
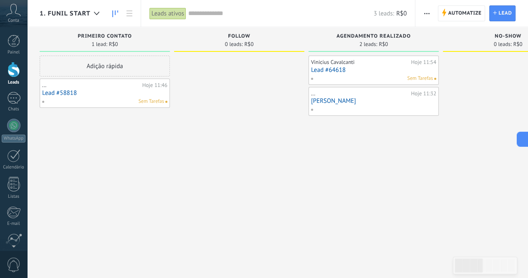
click at [208, 15] on input "text" at bounding box center [280, 13] width 185 height 9
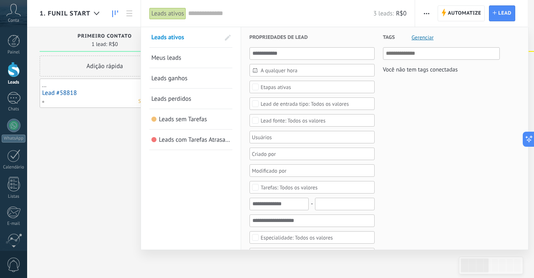
click at [50, 178] on div at bounding box center [267, 139] width 534 height 278
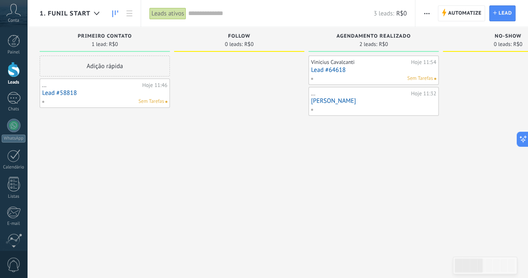
click at [12, 15] on icon at bounding box center [13, 10] width 15 height 13
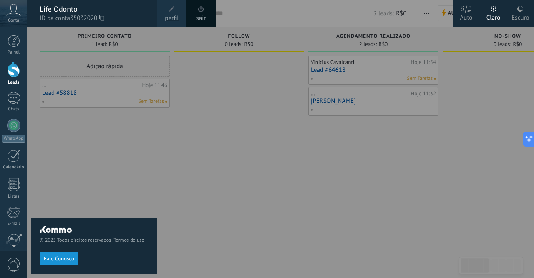
click at [73, 168] on div "© 2025 Todos direitos reservados | Termos de uso Fale Conosco" at bounding box center [94, 152] width 126 height 250
click at [11, 13] on icon at bounding box center [13, 10] width 15 height 13
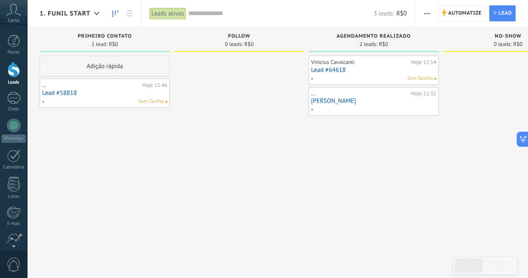
click at [10, 13] on icon at bounding box center [13, 10] width 15 height 13
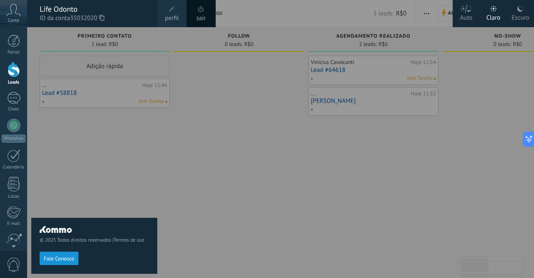
click at [168, 15] on span "perfil" at bounding box center [172, 18] width 14 height 9
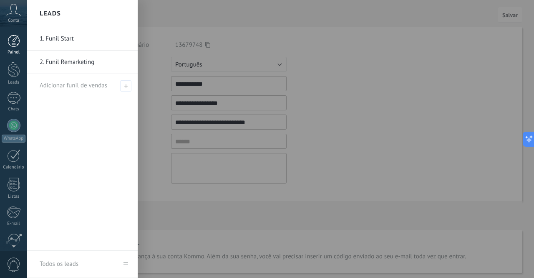
click at [12, 38] on div at bounding box center [14, 41] width 13 height 13
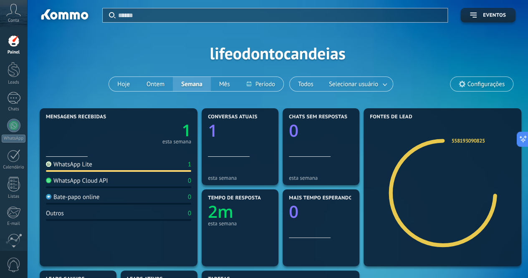
click at [484, 90] on span "Configurações" at bounding box center [481, 84] width 63 height 14
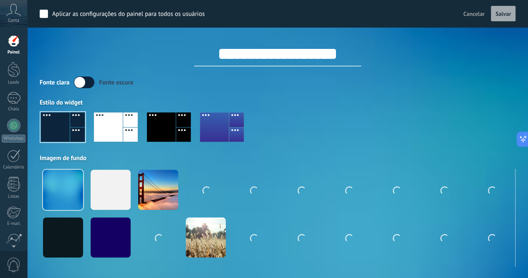
click at [261, 56] on input "**********" at bounding box center [277, 53] width 167 height 25
click at [262, 56] on input "**********" at bounding box center [277, 53] width 167 height 25
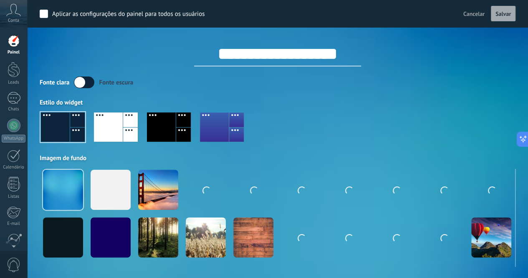
click at [262, 56] on input "**********" at bounding box center [277, 53] width 167 height 25
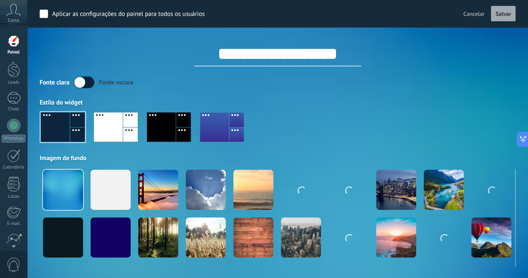
click at [262, 56] on input "**********" at bounding box center [277, 53] width 167 height 25
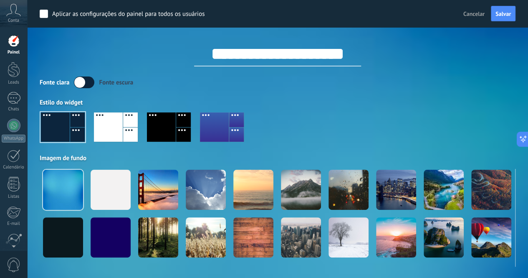
click at [294, 51] on input "**********" at bounding box center [277, 53] width 167 height 25
click at [296, 52] on input "**********" at bounding box center [277, 53] width 167 height 25
type input "**********"
click at [95, 122] on div at bounding box center [108, 126] width 29 height 29
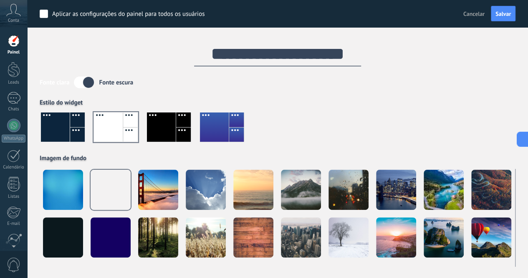
click at [232, 128] on div at bounding box center [236, 134] width 15 height 15
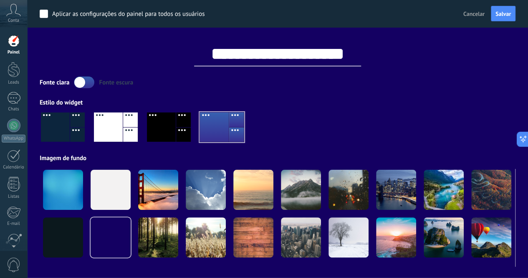
click at [130, 127] on div at bounding box center [130, 134] width 15 height 15
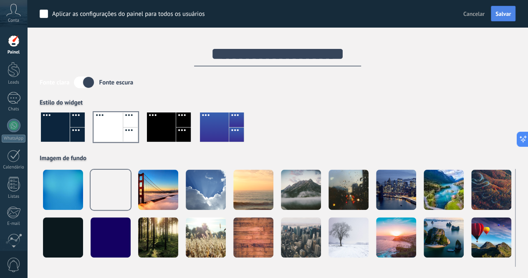
click at [500, 18] on button "Salvar" at bounding box center [503, 14] width 25 height 16
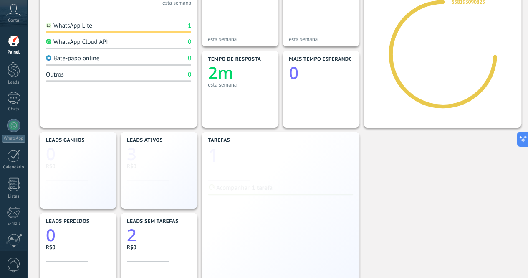
scroll to position [125, 0]
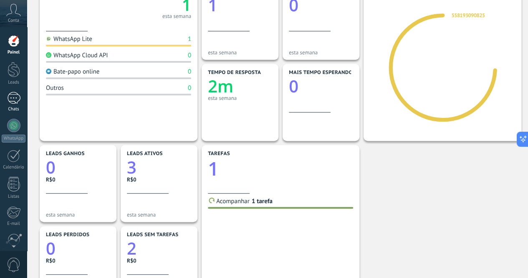
click at [15, 97] on div "1" at bounding box center [13, 98] width 13 height 12
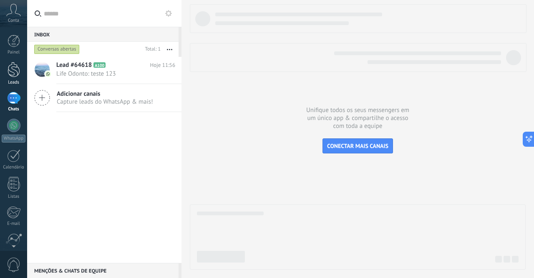
click at [14, 72] on div at bounding box center [14, 69] width 13 height 15
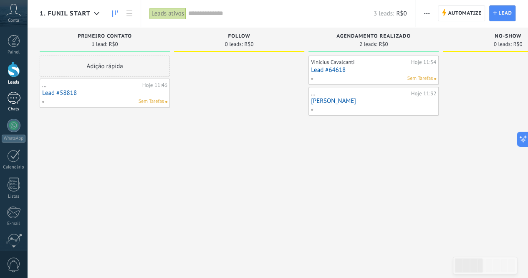
click at [14, 98] on div "1" at bounding box center [13, 98] width 13 height 12
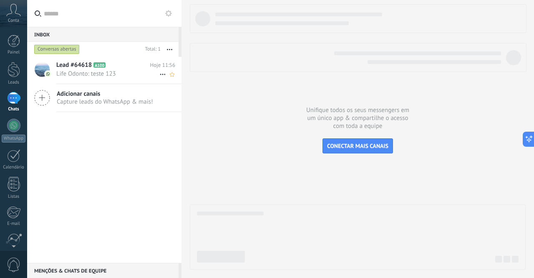
click at [118, 71] on span "Life Odonto: teste 123" at bounding box center [107, 74] width 103 height 8
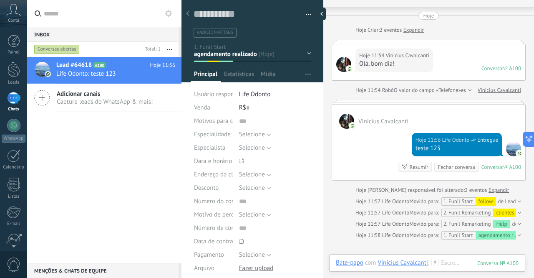
click at [309, 54] on div at bounding box center [253, 39] width 142 height 88
click at [0, 0] on div "primeiro Contato follow agendamento realizado no-show retorno [exame] retorno […" at bounding box center [0, 0] width 0 height 0
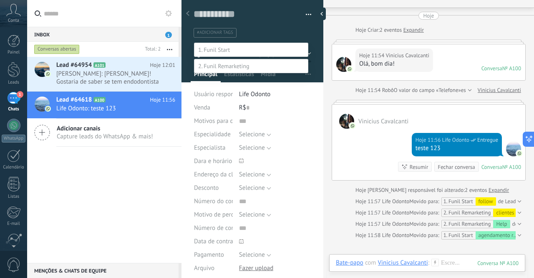
click at [106, 21] on div at bounding box center [280, 139] width 507 height 278
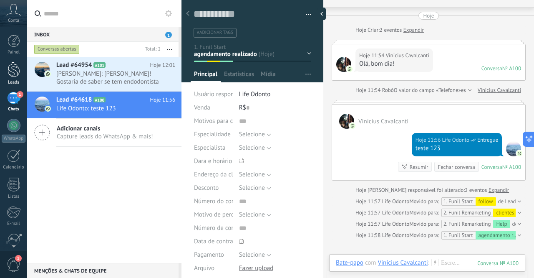
click at [16, 68] on div at bounding box center [14, 69] width 13 height 15
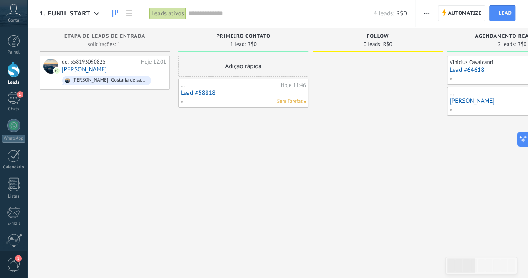
click at [234, 91] on link "Lead #58818" at bounding box center [243, 92] width 125 height 7
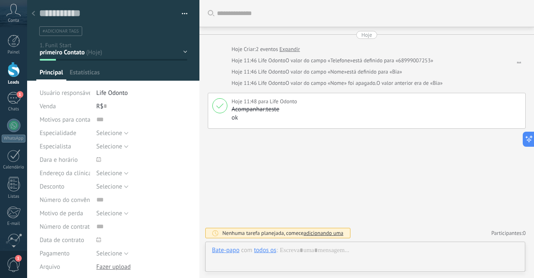
scroll to position [13, 0]
click at [180, 13] on button "button" at bounding box center [182, 14] width 12 height 13
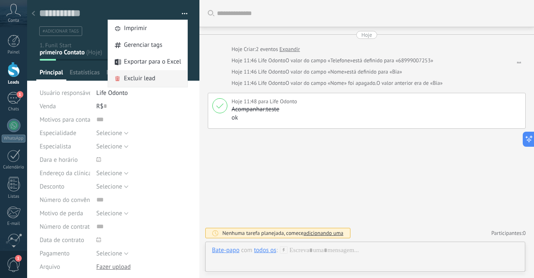
click at [139, 77] on span "Excluir lead" at bounding box center [139, 78] width 31 height 17
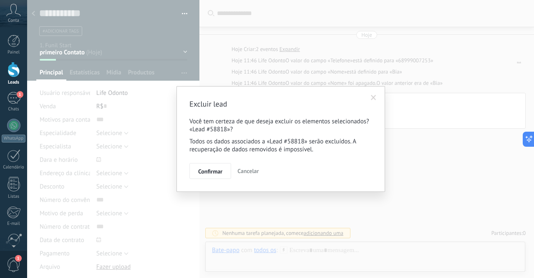
click at [217, 170] on span "Confirmar" at bounding box center [210, 171] width 24 height 6
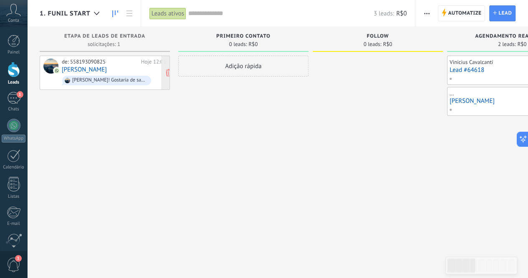
click at [111, 67] on div "de: 558193090825 Hoje 12:01 [PERSON_NAME] Ola! Gostaria de saber se tem endodon…" at bounding box center [114, 72] width 104 height 28
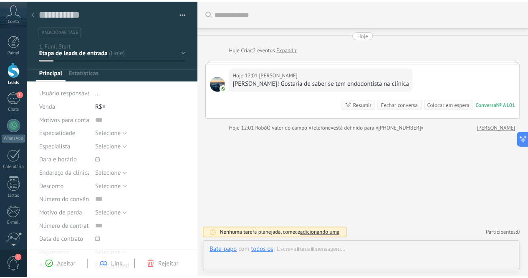
scroll to position [13, 0]
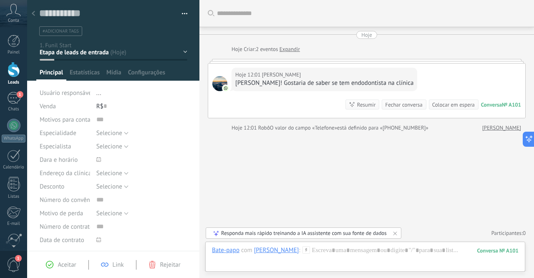
click at [33, 12] on icon at bounding box center [33, 13] width 3 height 5
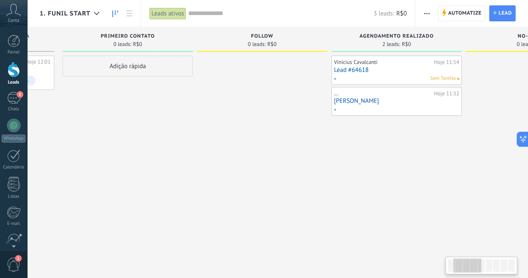
scroll to position [0, 139]
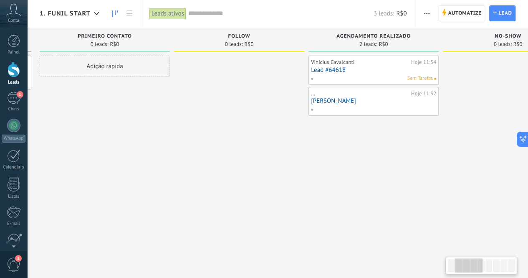
drag, startPoint x: 468, startPoint y: 262, endPoint x: 476, endPoint y: 261, distance: 7.6
click at [476, 261] on div at bounding box center [468, 265] width 28 height 14
drag, startPoint x: 351, startPoint y: 69, endPoint x: 329, endPoint y: 96, distance: 34.4
click at [295, 115] on div at bounding box center [239, 140] width 130 height 169
click at [369, 71] on link "Lead #64618" at bounding box center [373, 69] width 125 height 7
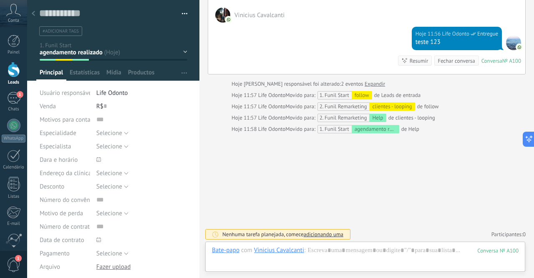
scroll to position [13, 0]
click at [30, 11] on div at bounding box center [34, 14] width 12 height 16
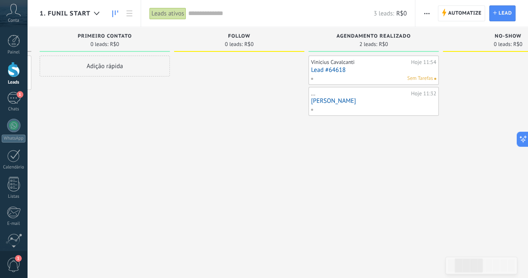
click at [353, 69] on link "Lead #64618" at bounding box center [373, 69] width 125 height 7
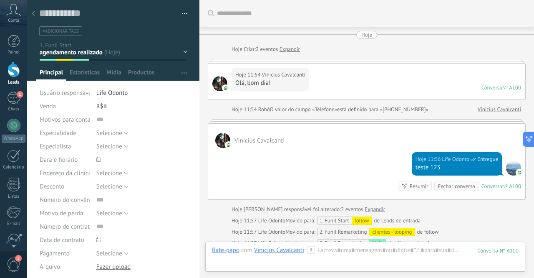
scroll to position [125, 0]
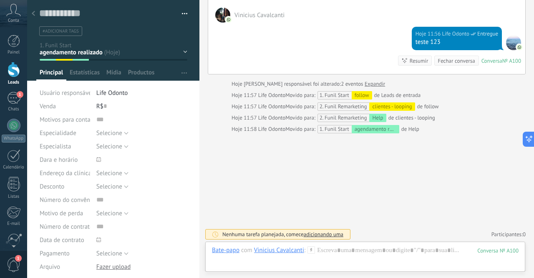
drag, startPoint x: 189, startPoint y: 15, endPoint x: 183, endPoint y: 11, distance: 7.5
click at [189, 15] on div "Salvar e criar Imprimir Gerenciar tags Exportar para o Excel" at bounding box center [113, 18] width 173 height 36
click at [183, 11] on button "button" at bounding box center [182, 14] width 12 height 13
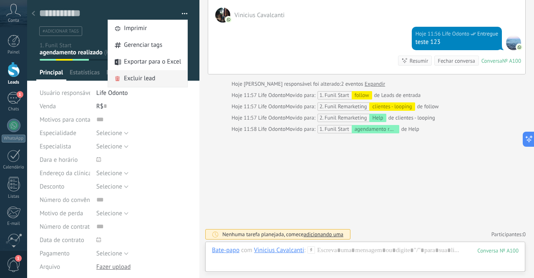
click at [144, 76] on span "Excluir lead" at bounding box center [139, 78] width 31 height 17
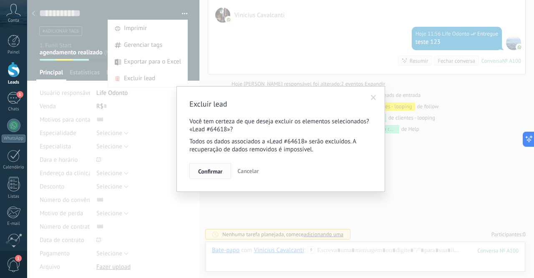
click at [215, 172] on span "Confirmar" at bounding box center [210, 171] width 24 height 6
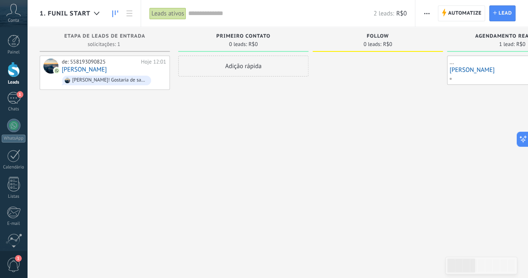
click at [495, 67] on link "[PERSON_NAME]" at bounding box center [511, 69] width 125 height 7
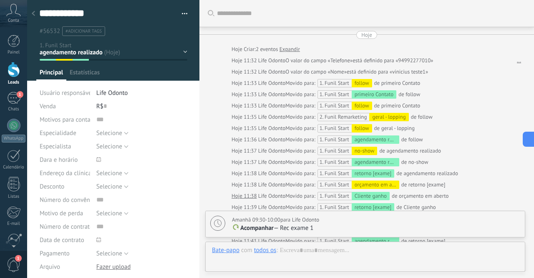
scroll to position [13, 0]
drag, startPoint x: 183, startPoint y: 11, endPoint x: 189, endPoint y: 50, distance: 39.2
